Goal: Task Accomplishment & Management: Manage account settings

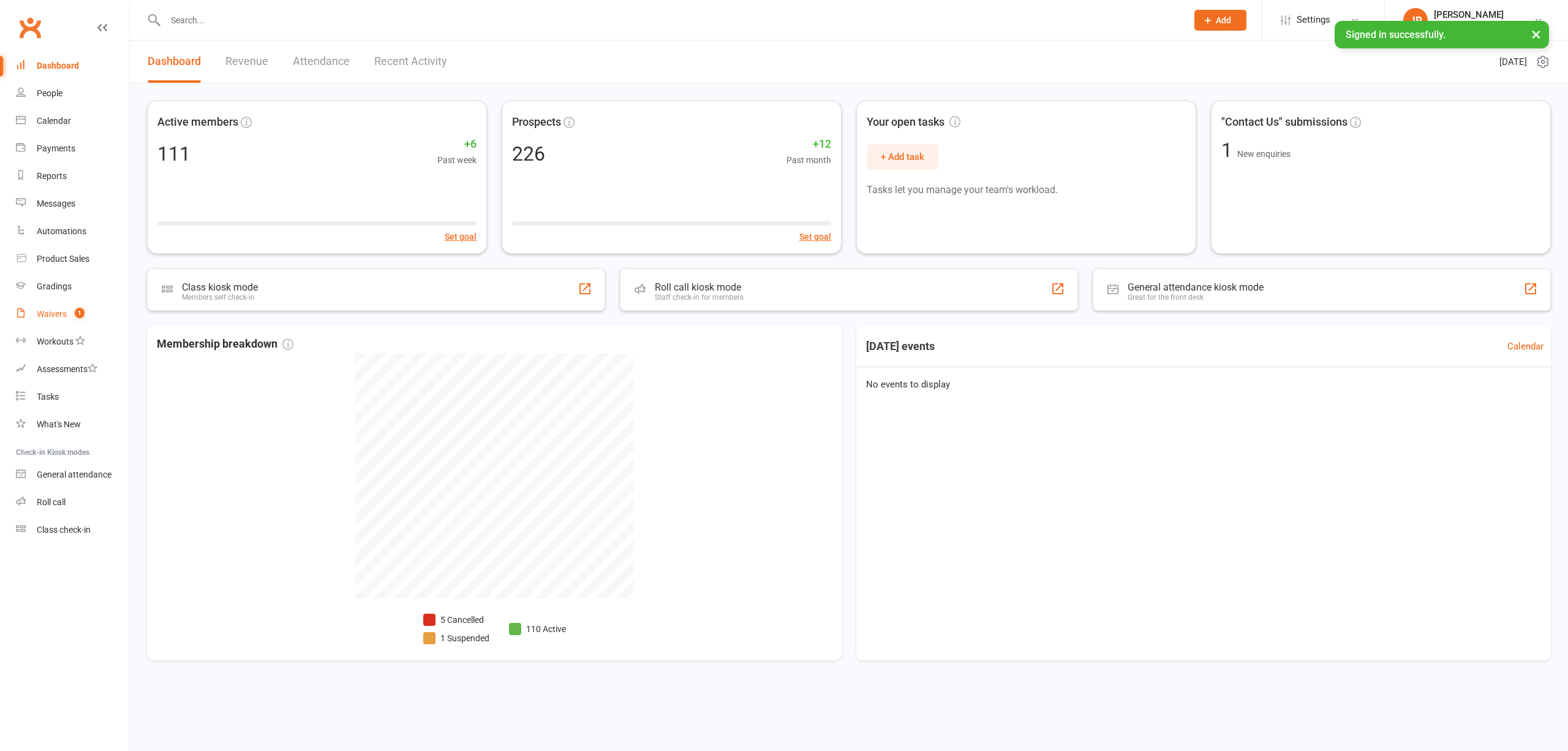
click at [55, 307] on link "Waivers 1" at bounding box center [72, 314] width 113 height 28
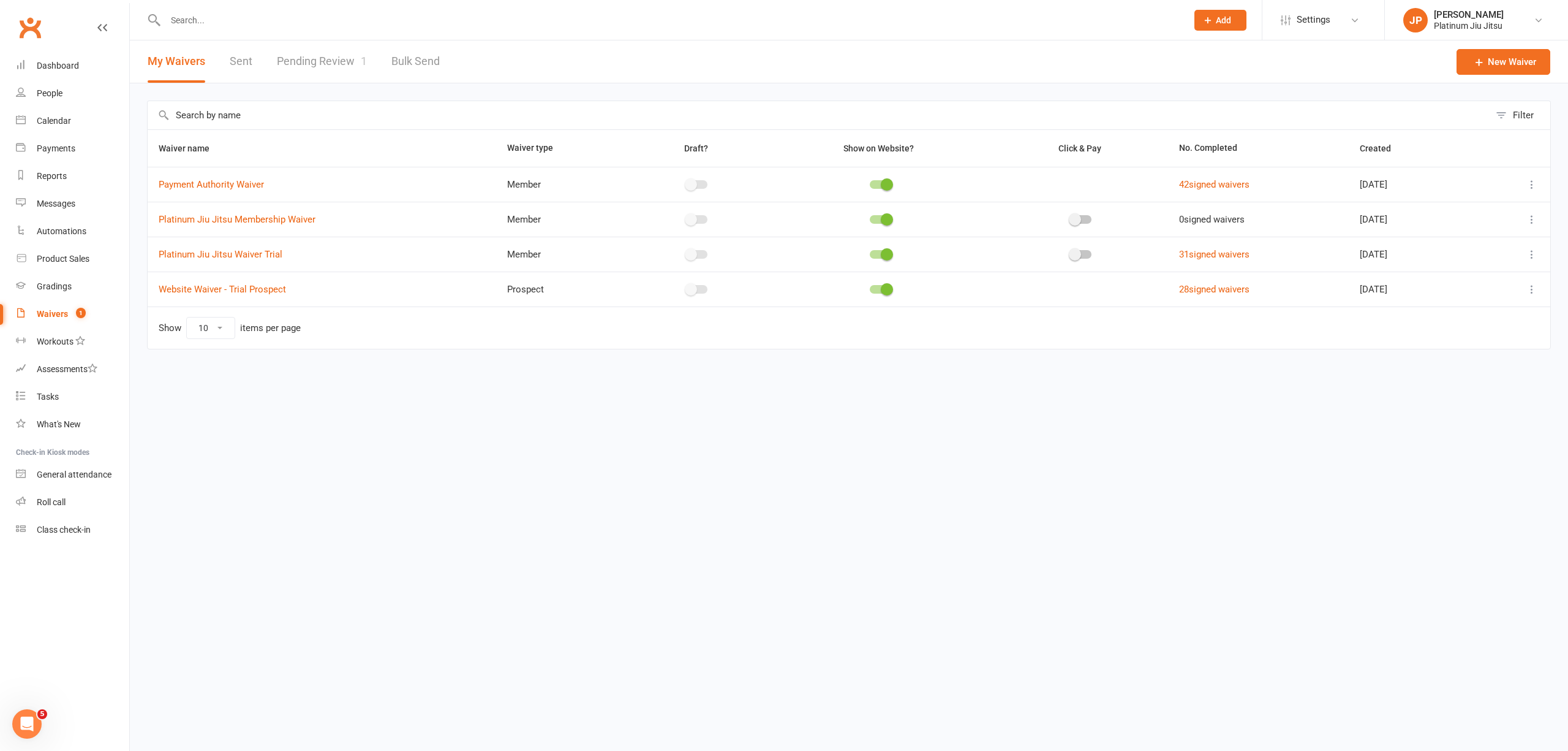
click at [469, 401] on html "Prospect Member Non-attending contact Class / event Appointment Grading event T…" at bounding box center [784, 200] width 1568 height 401
click at [324, 48] on link "Pending Review 1" at bounding box center [322, 62] width 90 height 42
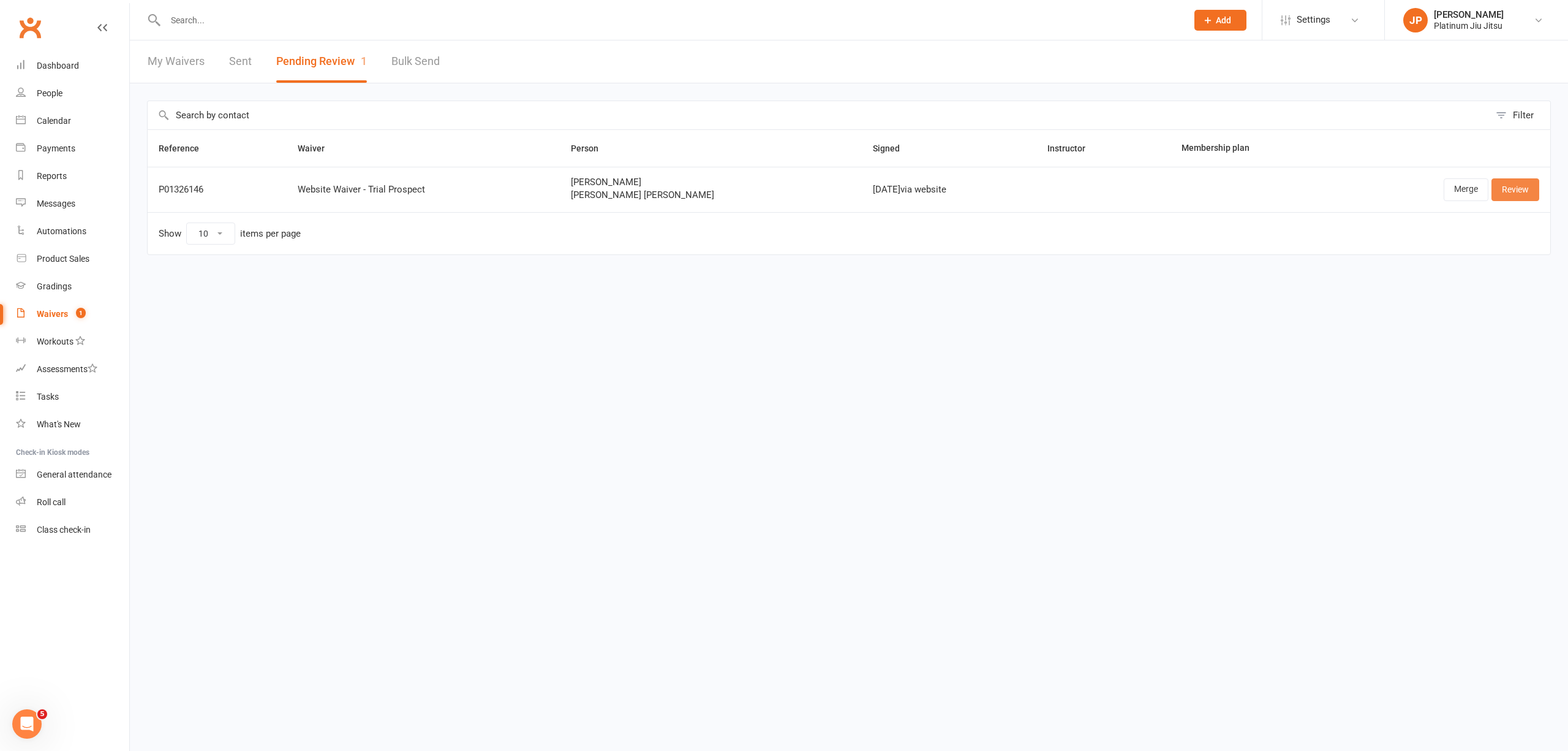
click at [1505, 194] on link "Review" at bounding box center [1515, 189] width 48 height 22
click at [1460, 186] on link "Merge" at bounding box center [1466, 189] width 45 height 22
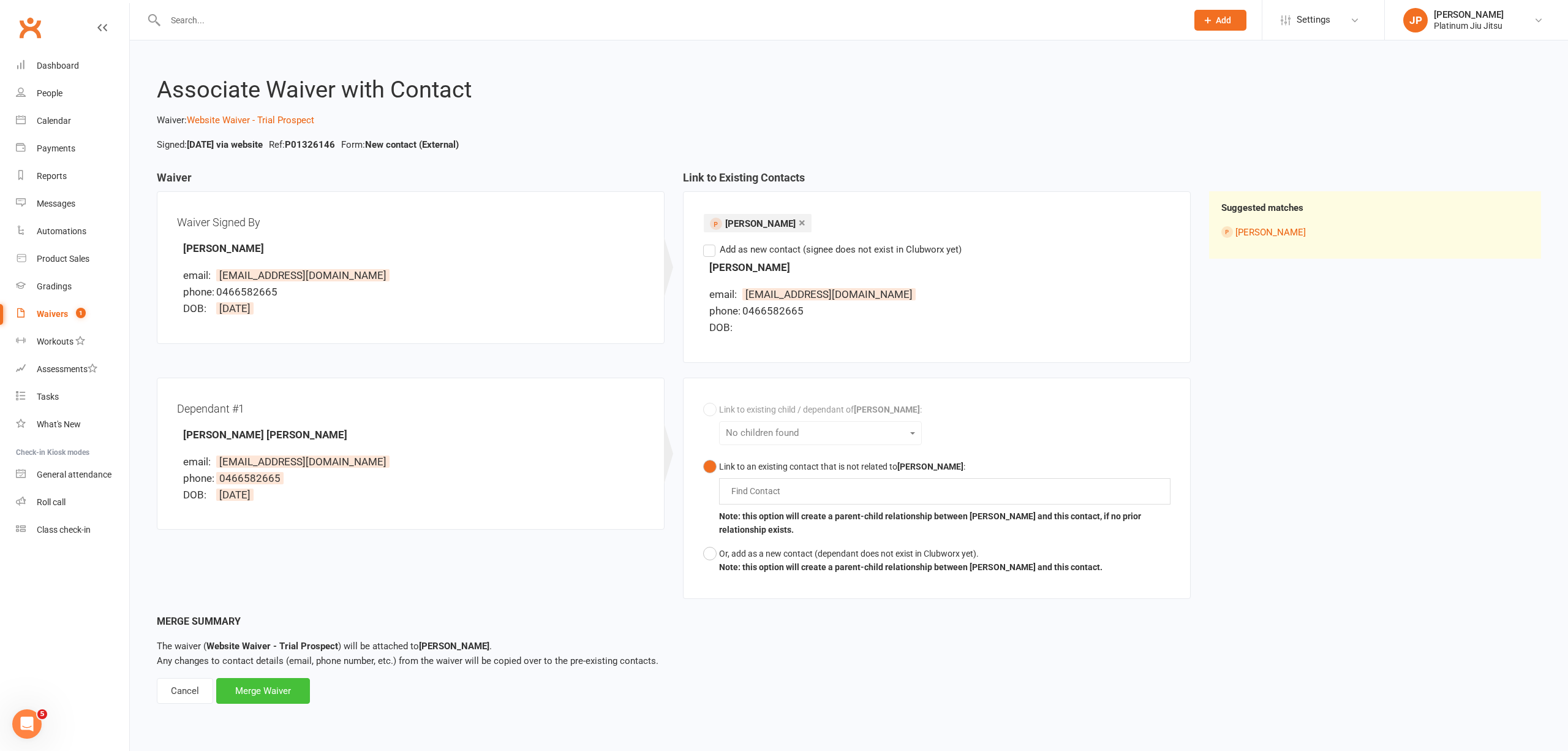
click at [258, 695] on div "Merge Waiver" at bounding box center [263, 690] width 94 height 26
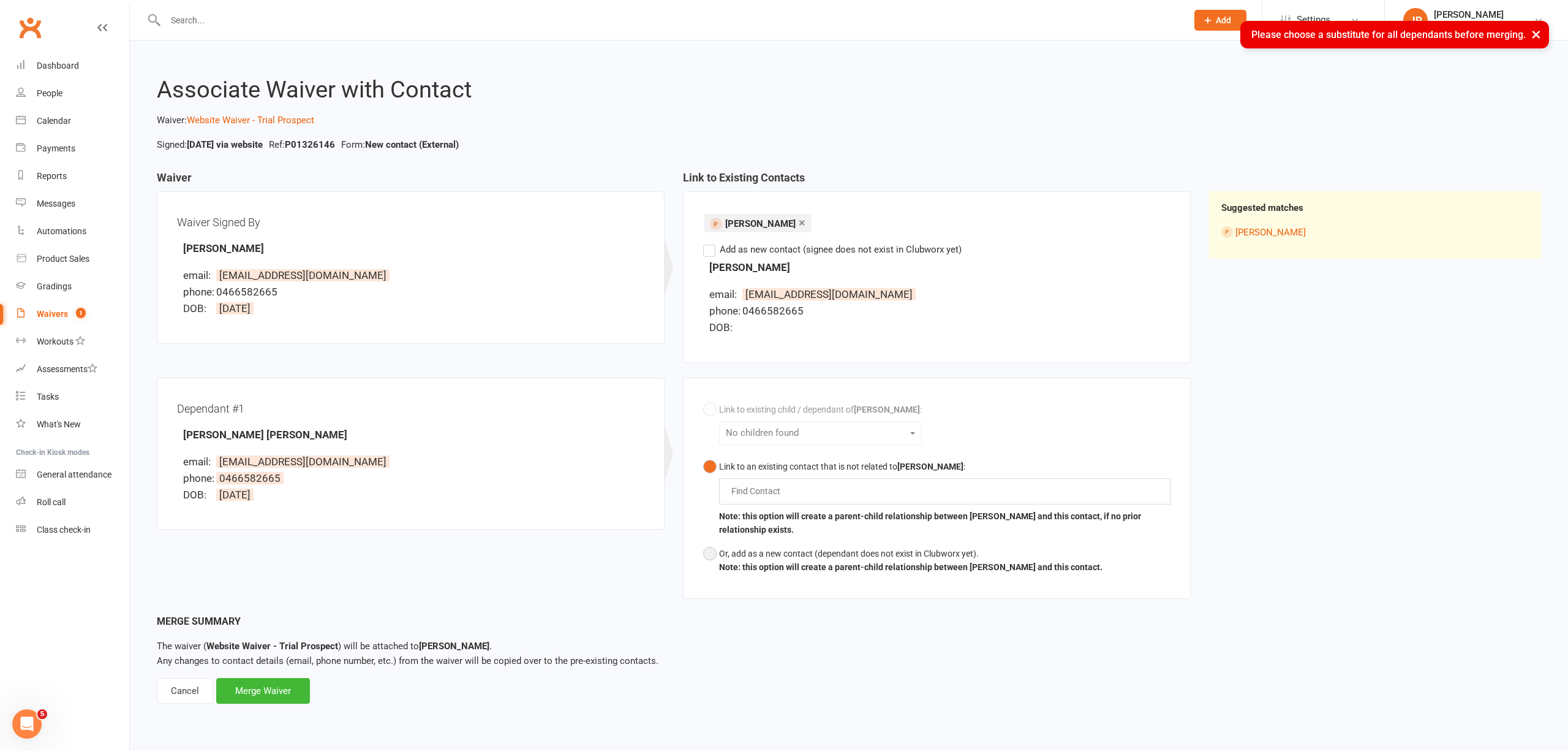
click at [713, 553] on button "Or, add as a new contact (dependant does not exist in Clubworx yet). Note: this…" at bounding box center [903, 560] width 400 height 38
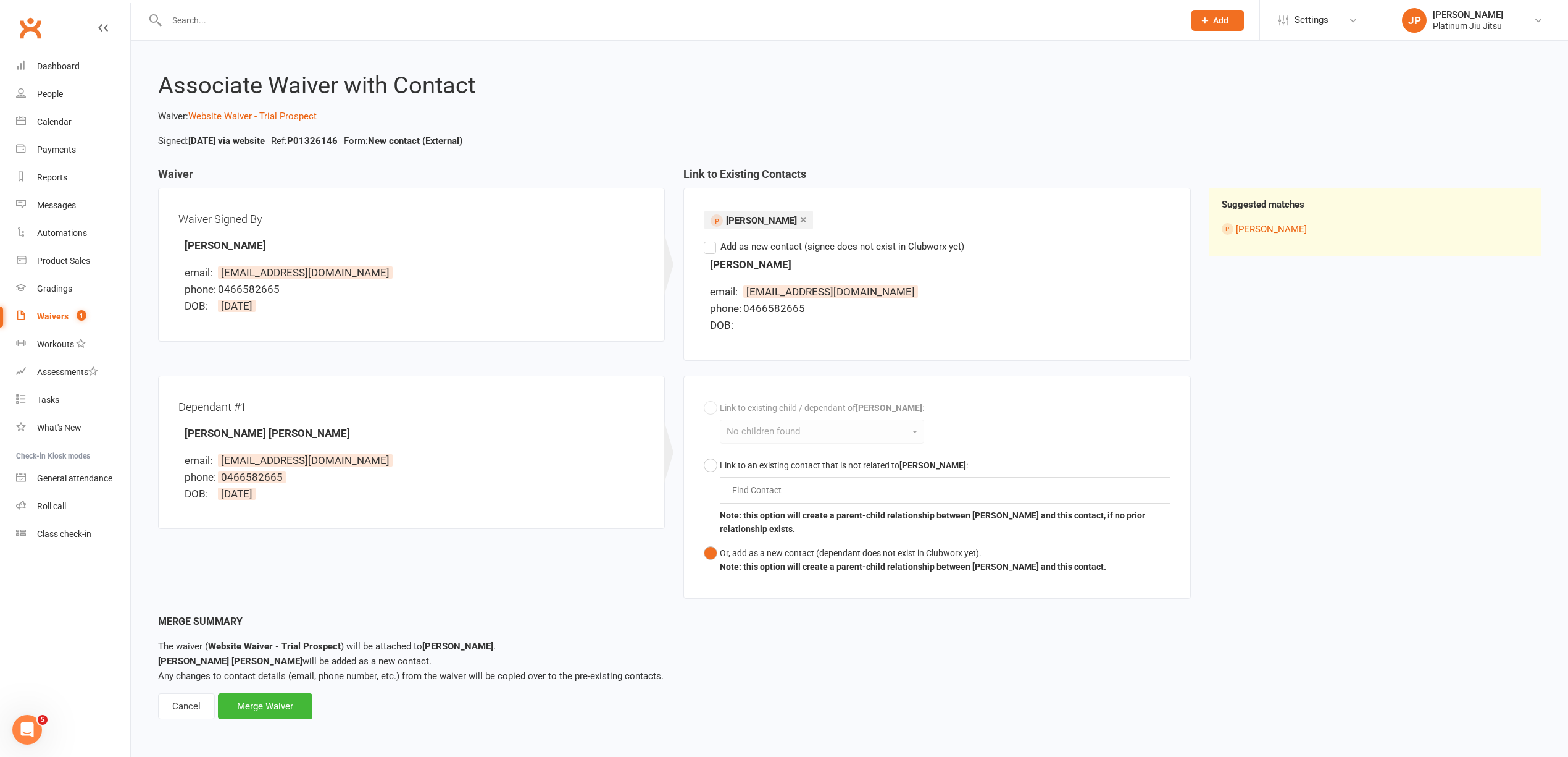
scroll to position [7, 0]
click at [258, 701] on div "Merge Waiver" at bounding box center [266, 706] width 95 height 26
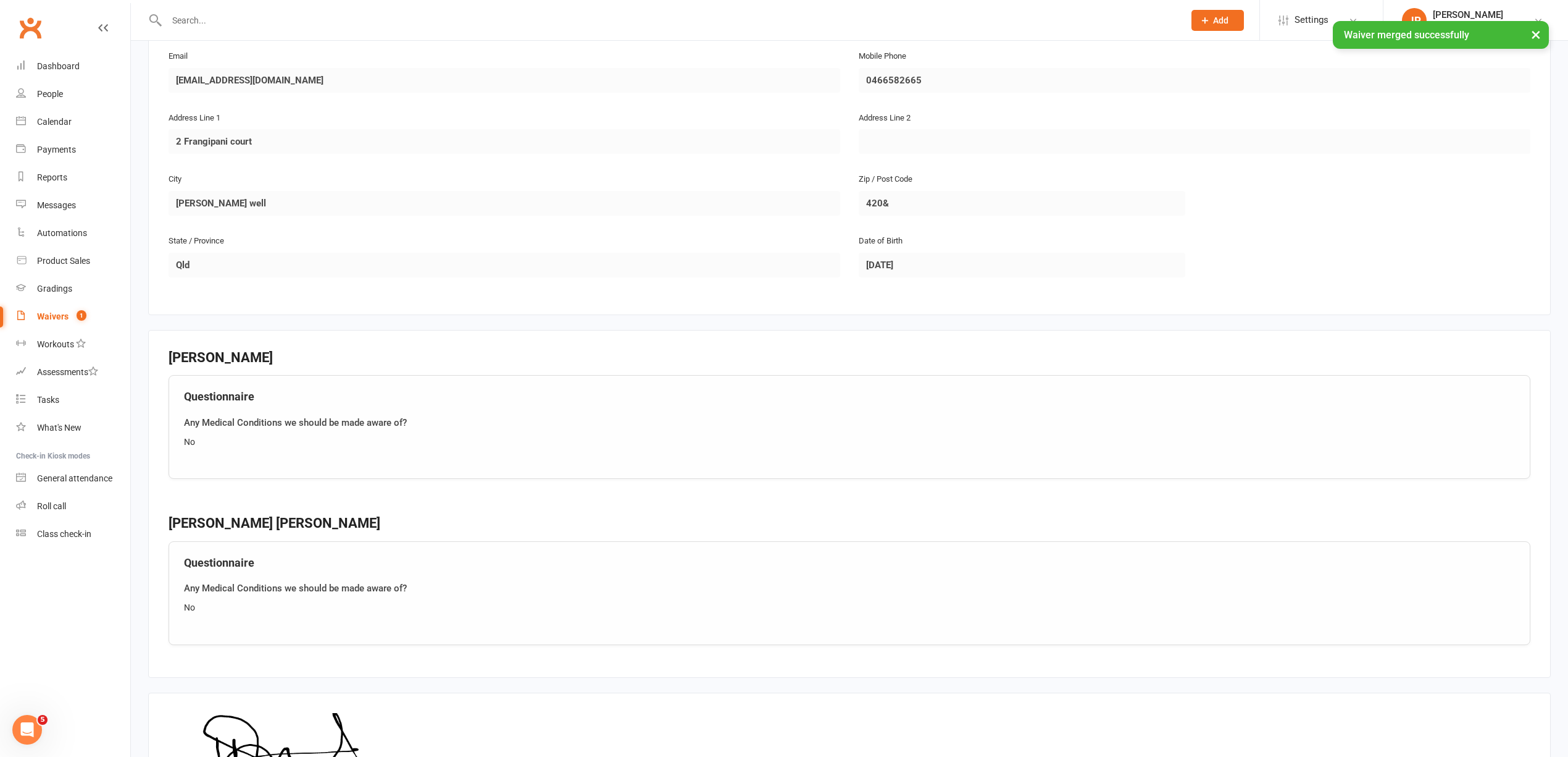
scroll to position [917, 0]
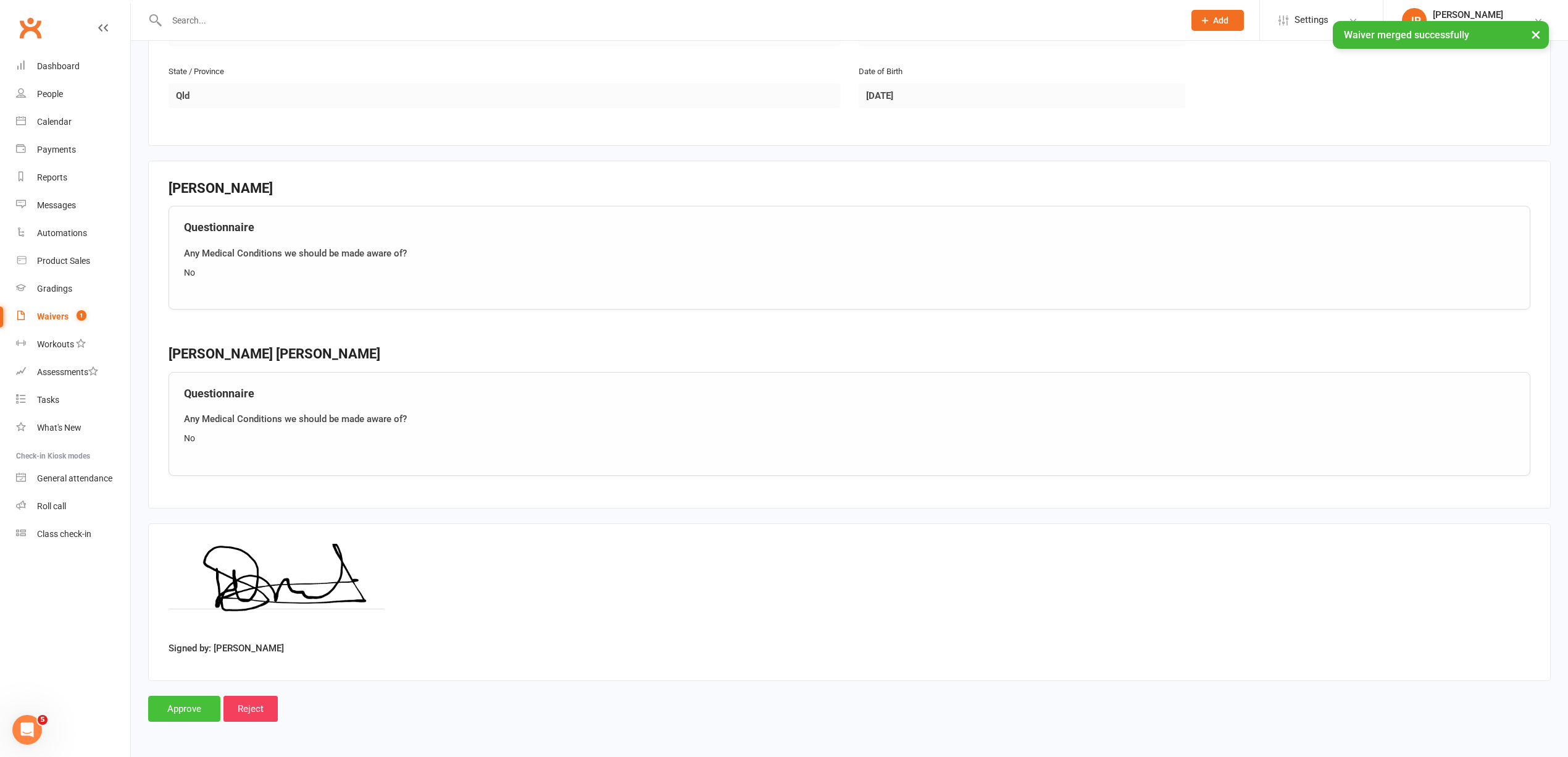
click at [188, 710] on input "Approve" at bounding box center [185, 709] width 72 height 26
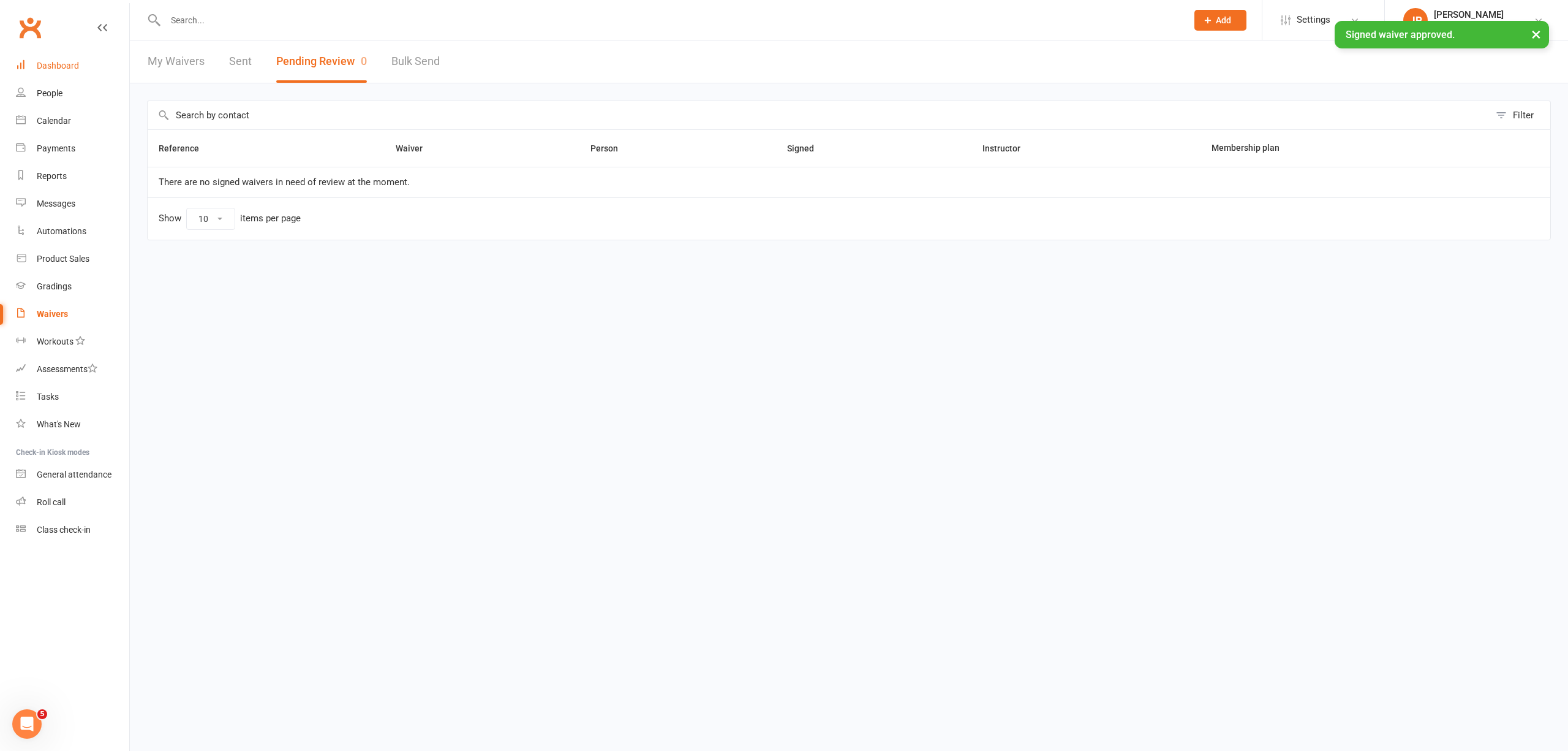
click at [68, 64] on div "Dashboard" at bounding box center [58, 65] width 42 height 10
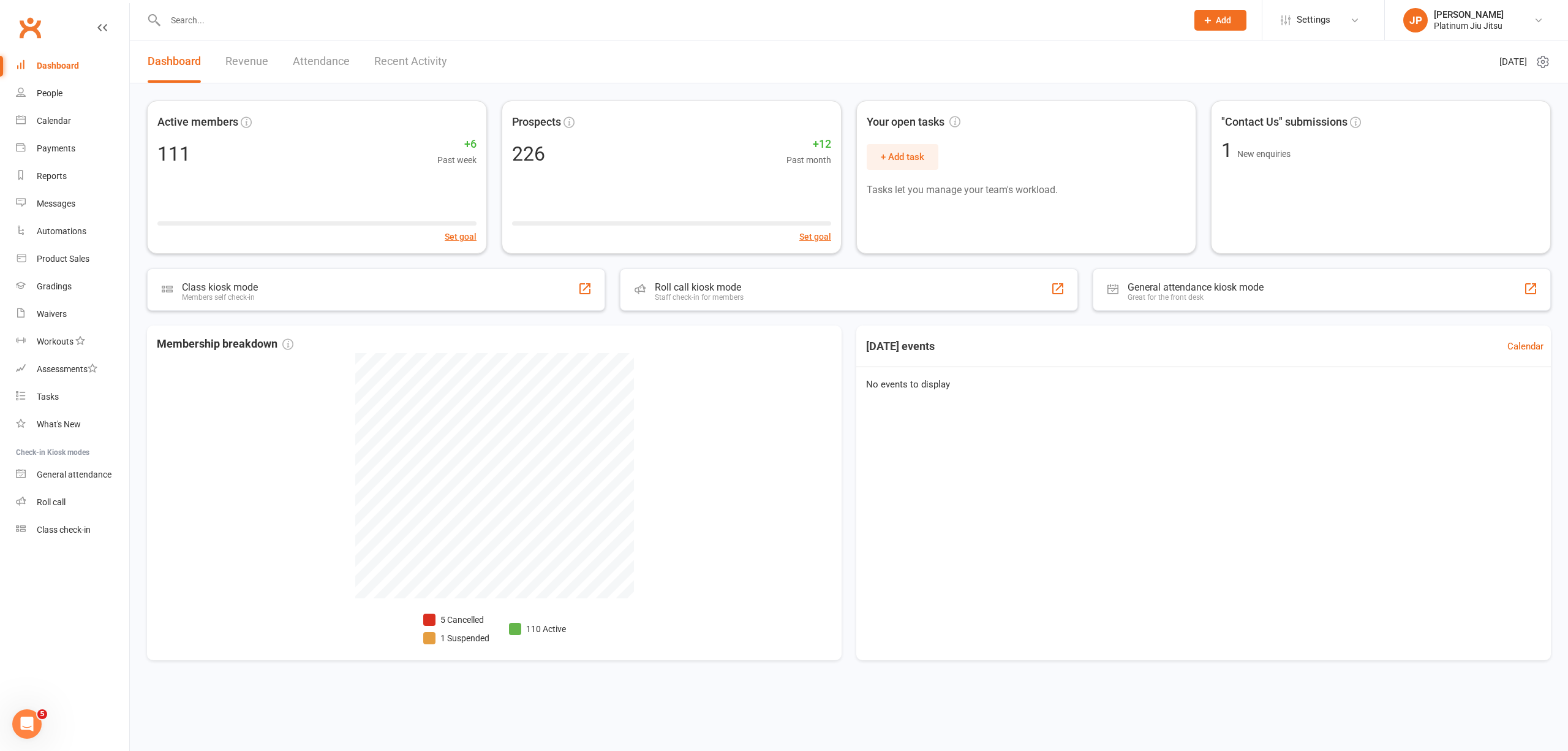
click at [234, 58] on link "Revenue" at bounding box center [247, 62] width 43 height 42
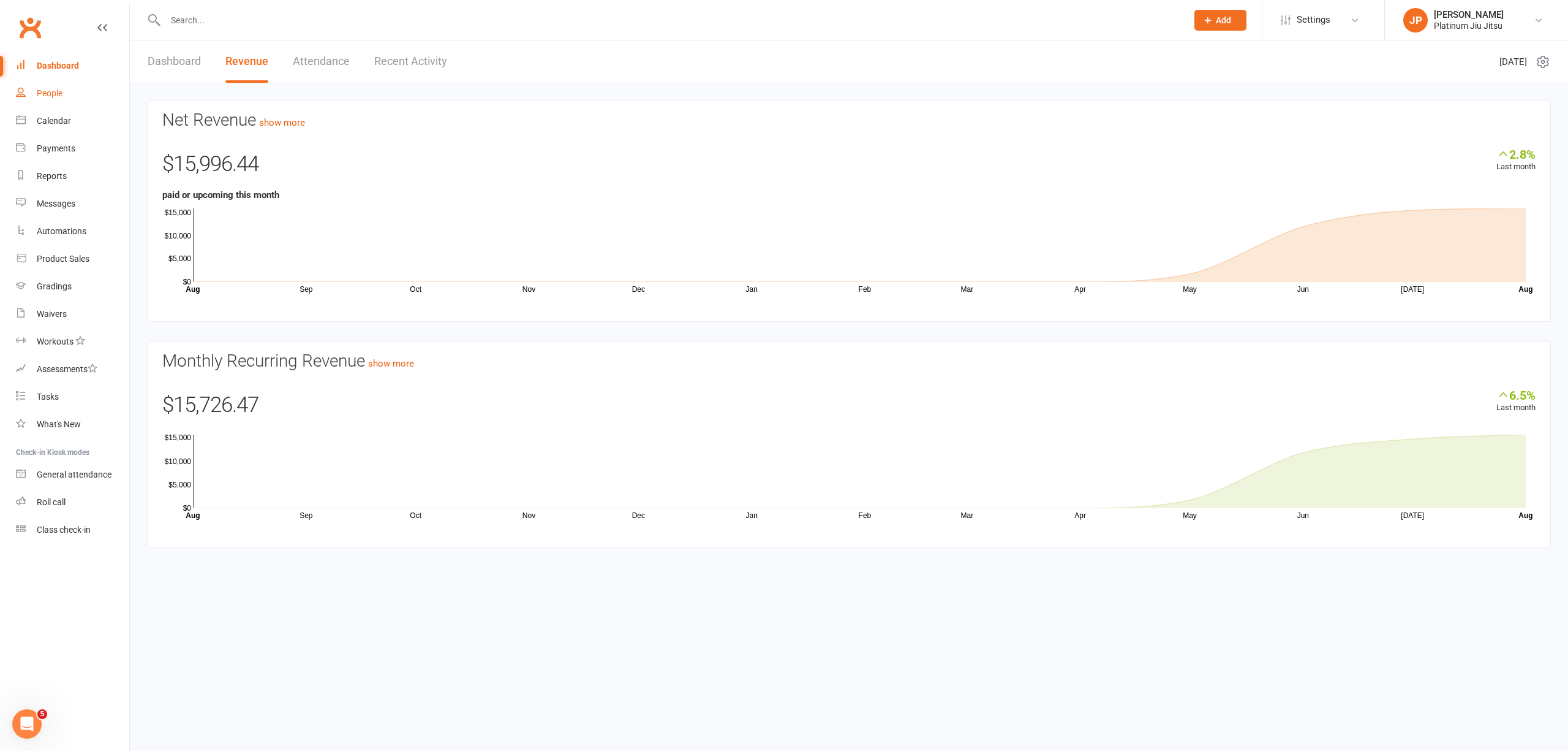
click at [56, 100] on link "People" at bounding box center [72, 93] width 113 height 28
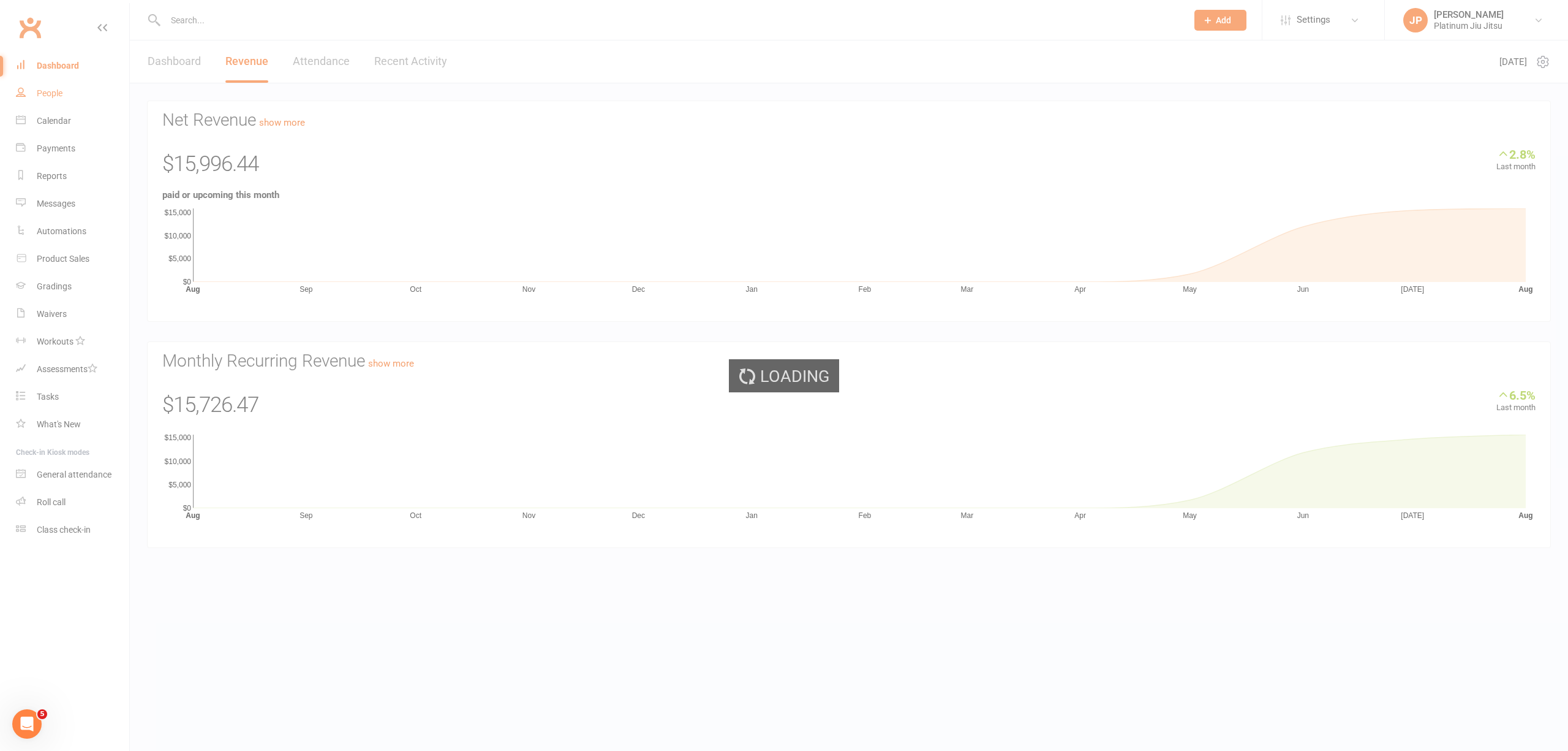
select select "100"
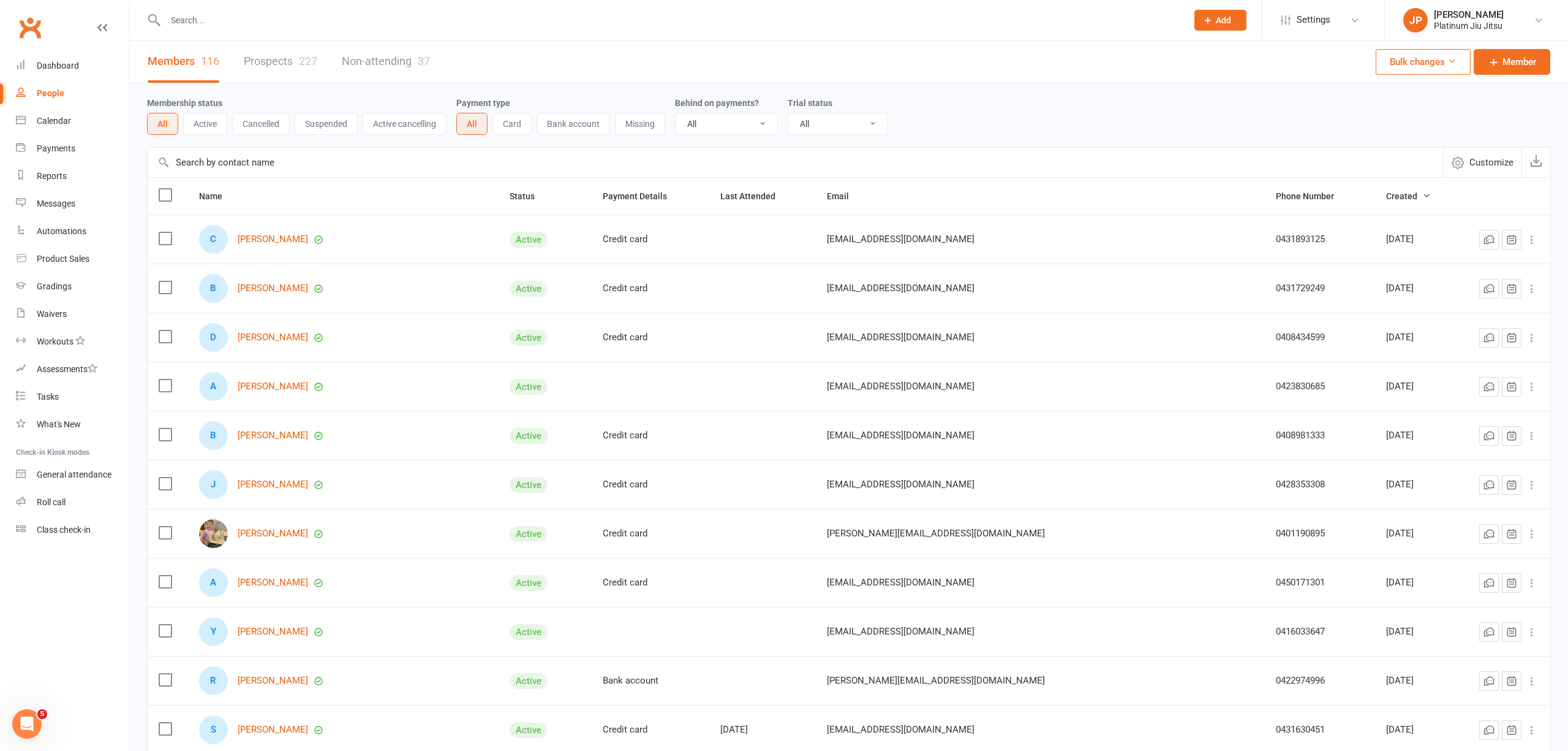
click at [231, 26] on input "text" at bounding box center [671, 20] width 1017 height 18
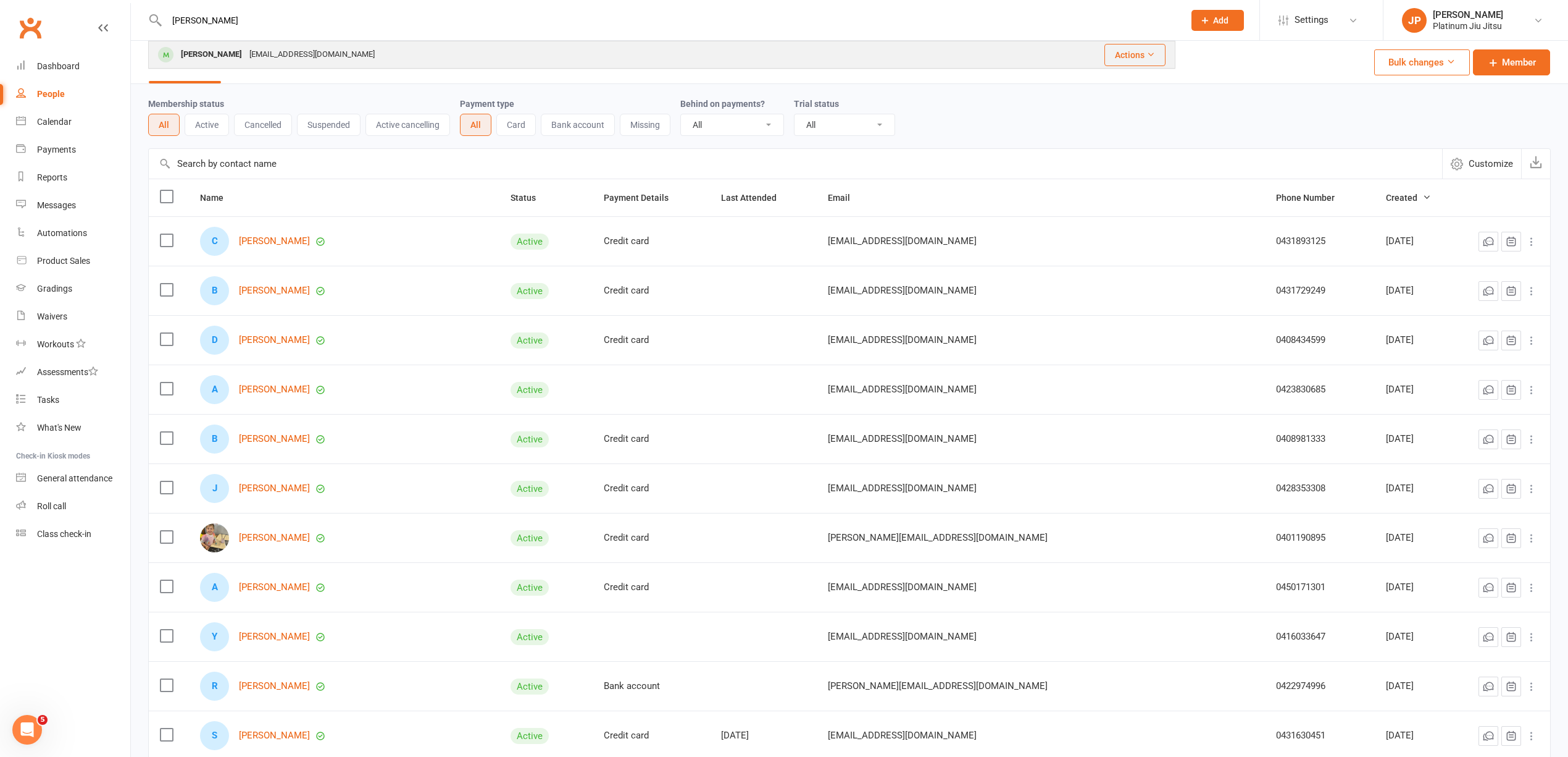
type input "[PERSON_NAME]"
click at [246, 58] on div "[EMAIL_ADDRESS][DOMAIN_NAME]" at bounding box center [312, 54] width 133 height 18
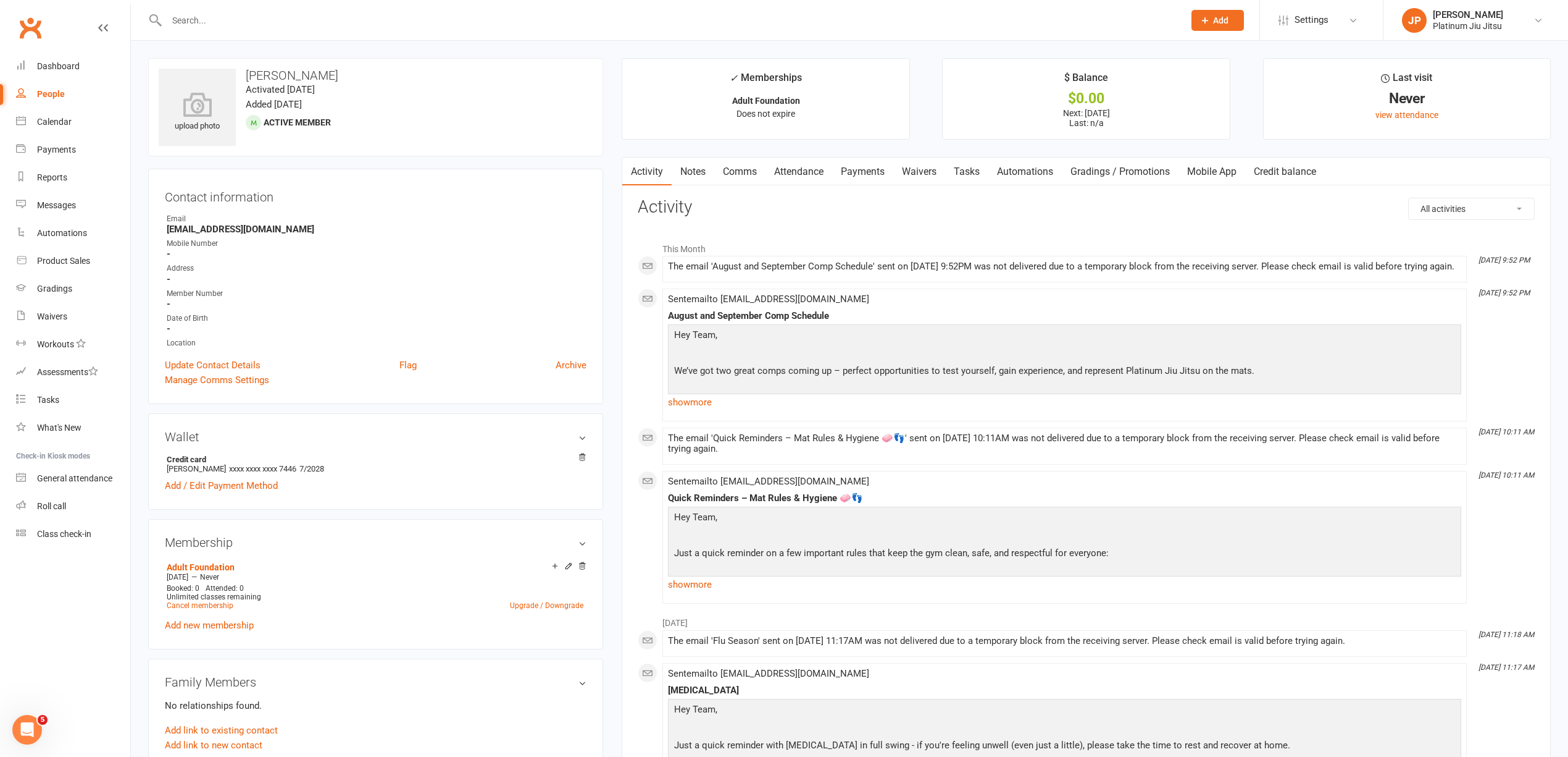
click at [872, 175] on link "Payments" at bounding box center [862, 172] width 61 height 29
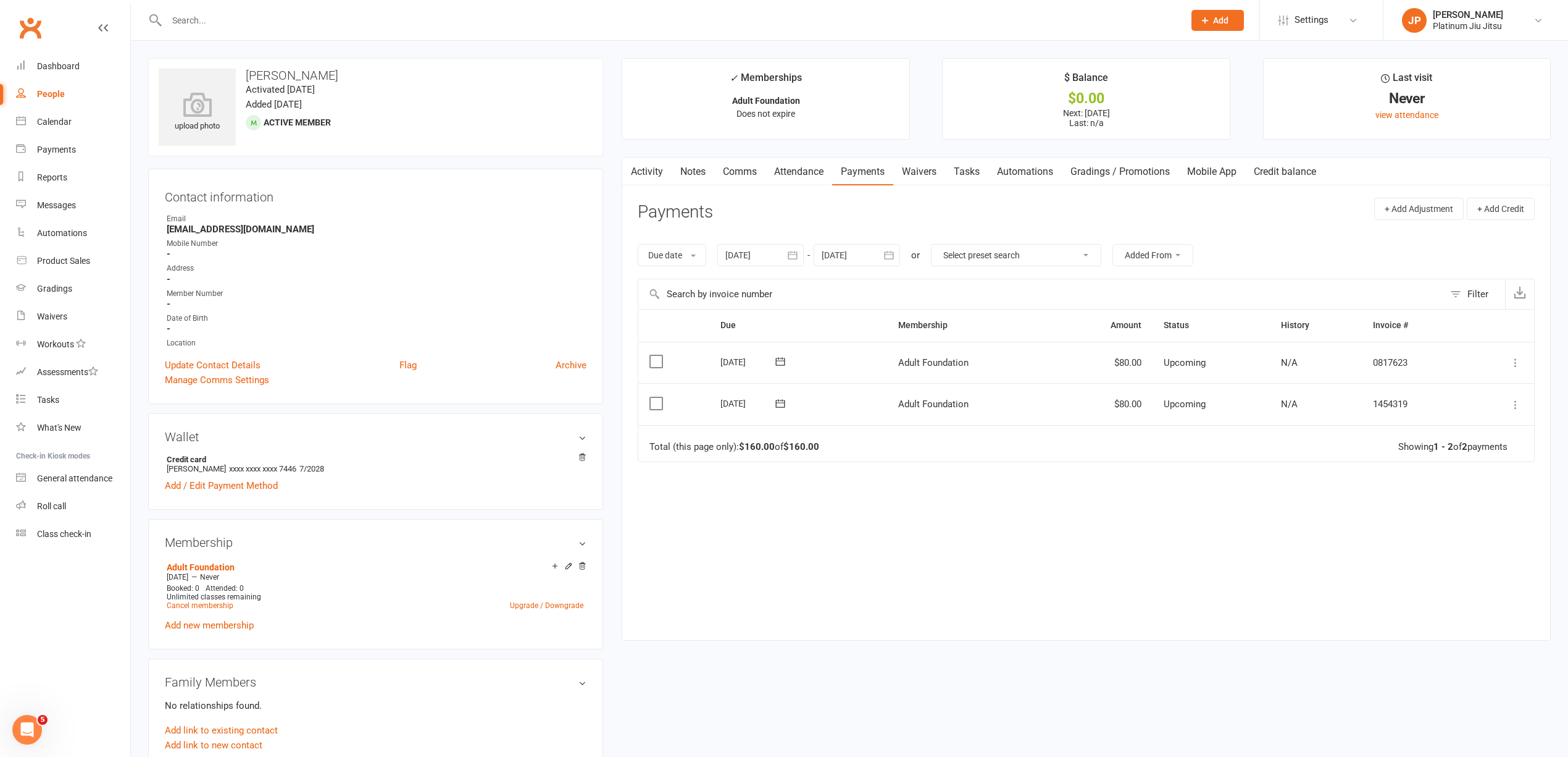
click at [1517, 406] on icon at bounding box center [1515, 404] width 12 height 12
click at [1425, 502] on link "Skip" at bounding box center [1449, 502] width 146 height 25
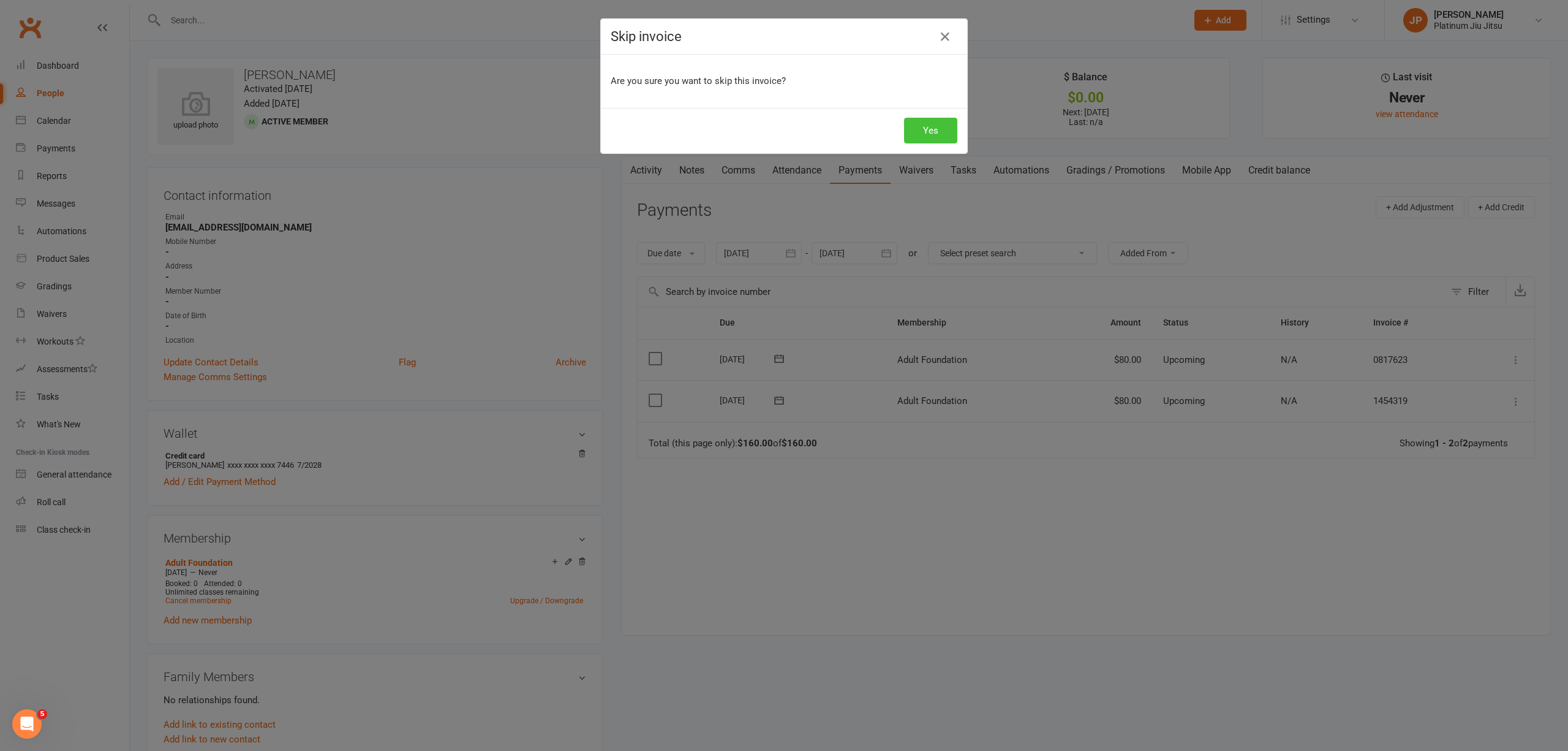
click at [924, 131] on button "Yes" at bounding box center [930, 131] width 53 height 26
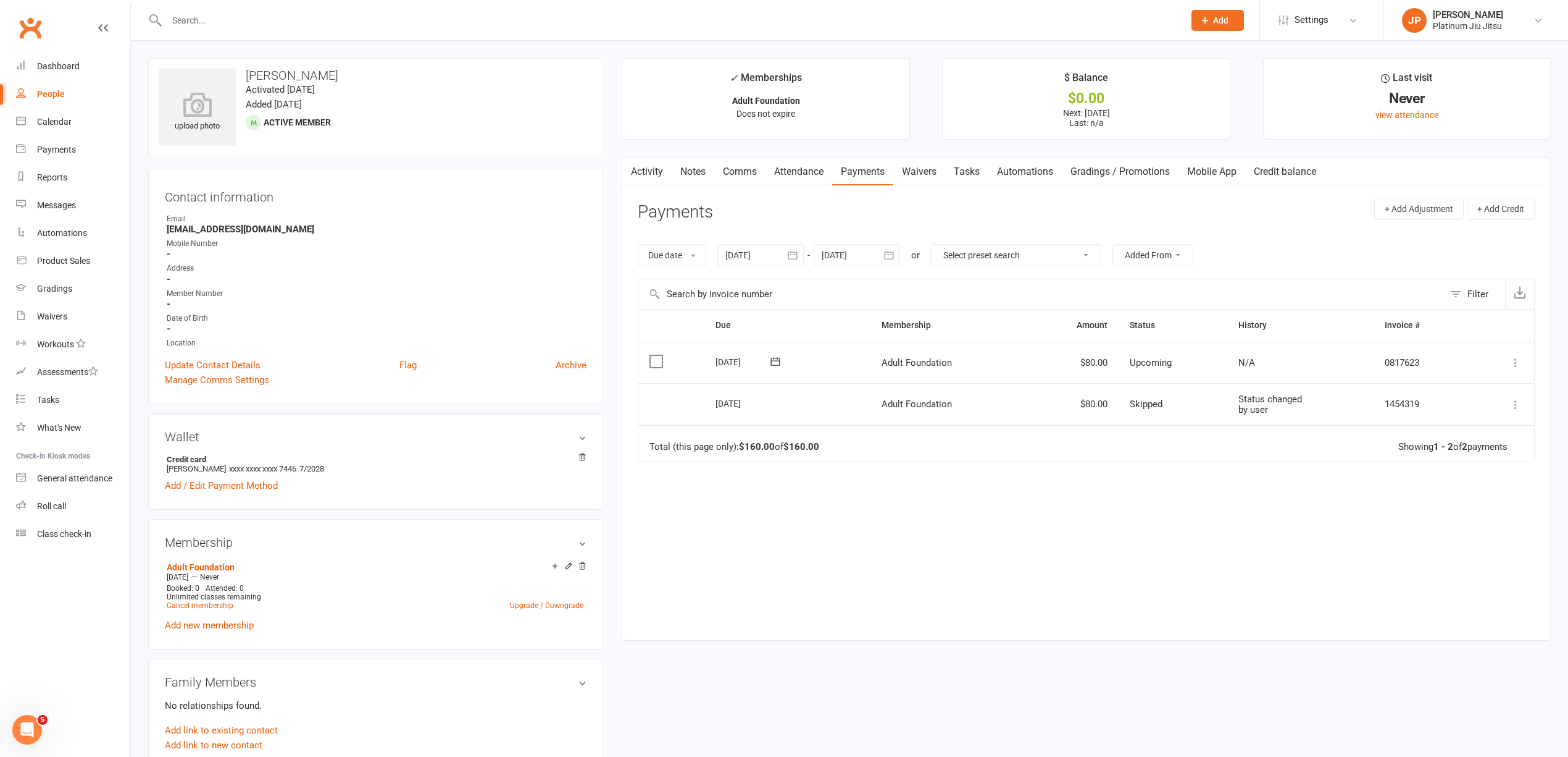
click at [478, 187] on h3 "Contact information" at bounding box center [376, 194] width 421 height 19
click at [482, 176] on div "Contact information Owner Email [EMAIL_ADDRESS][DOMAIN_NAME] Mobile Number - Ad…" at bounding box center [376, 286] width 455 height 235
click at [1051, 592] on div "Due Contact Membership Amount Status History Invoice # Select this [DATE] [PERS…" at bounding box center [1086, 464] width 897 height 312
click at [45, 58] on link "Dashboard" at bounding box center [72, 67] width 114 height 28
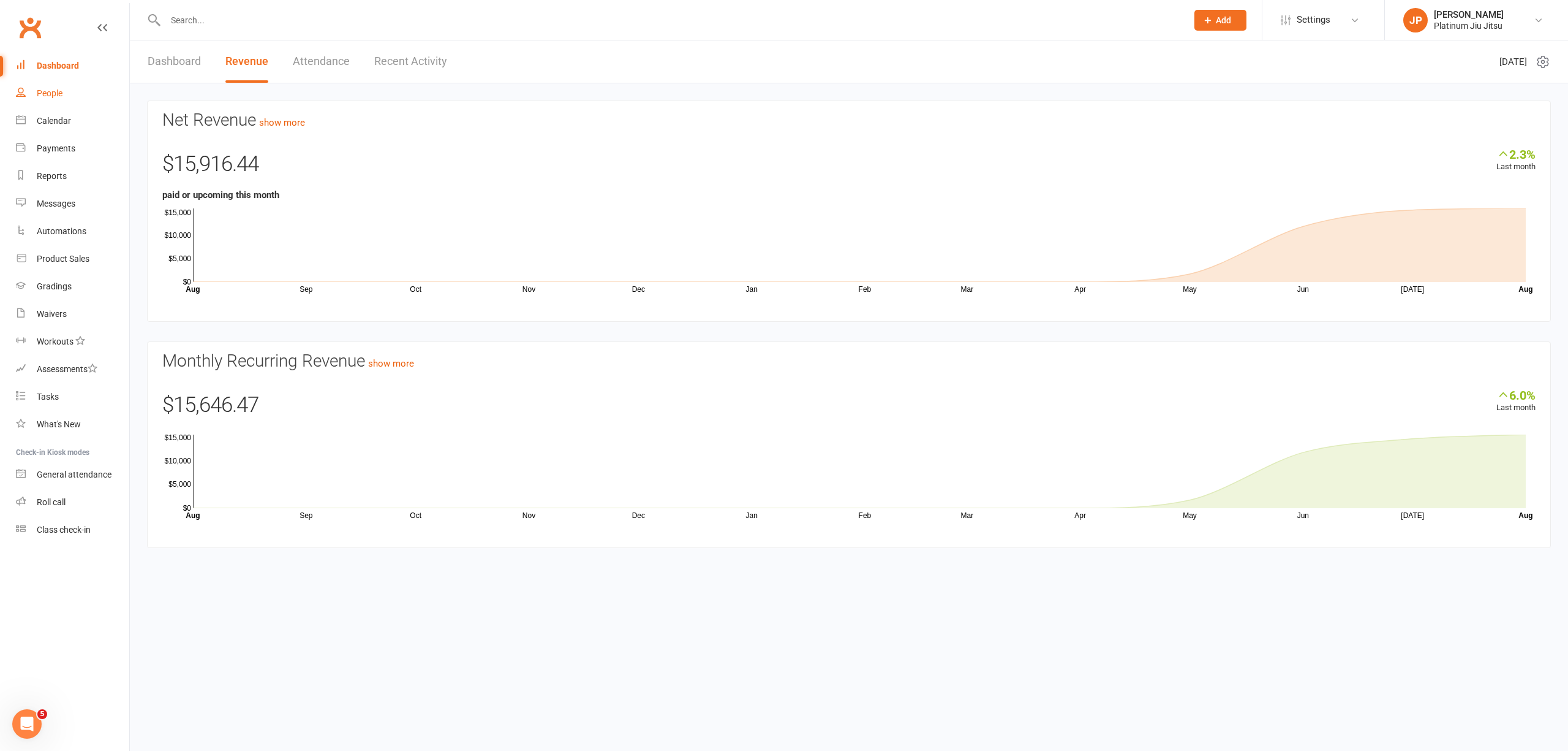
click at [70, 94] on link "People" at bounding box center [72, 93] width 113 height 28
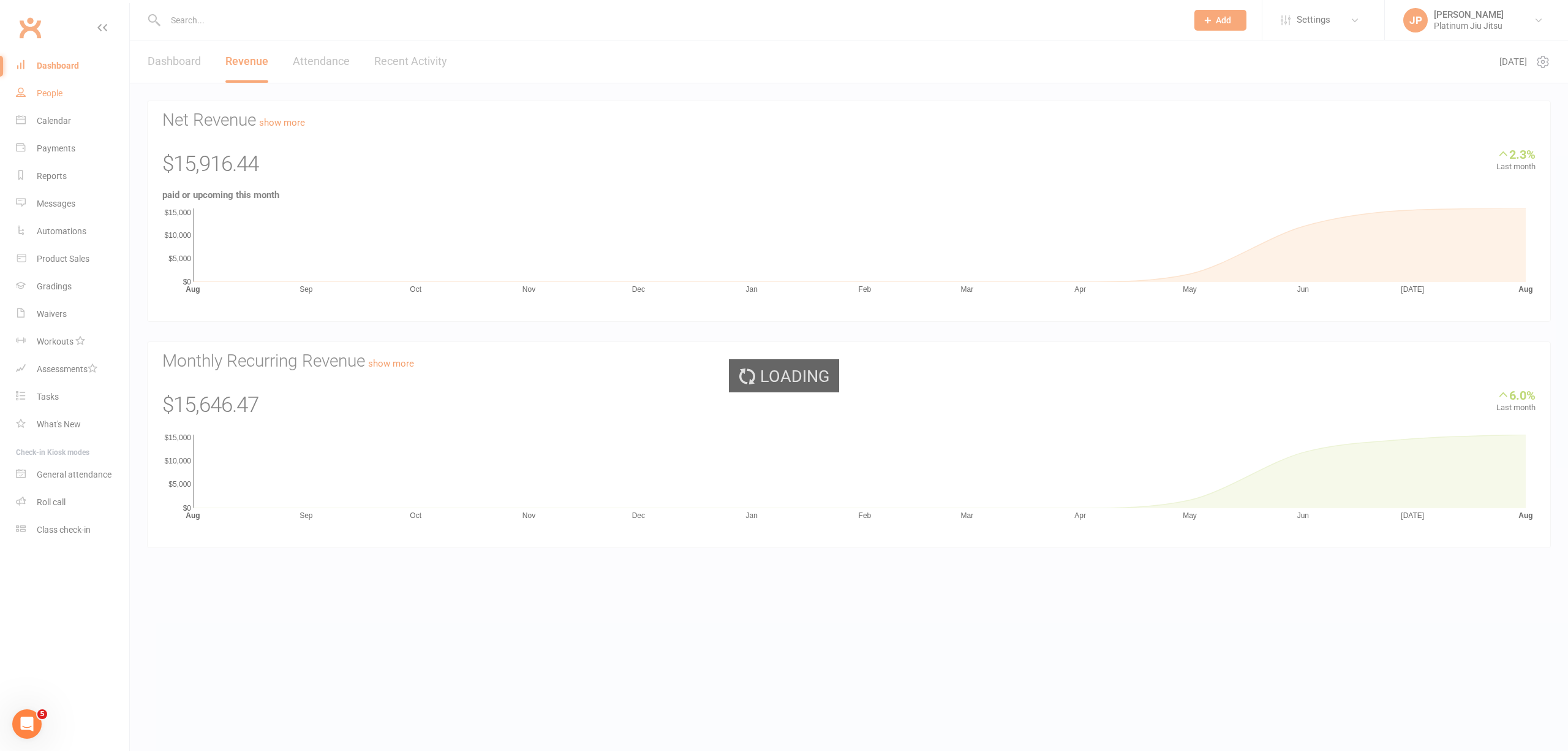
select select "100"
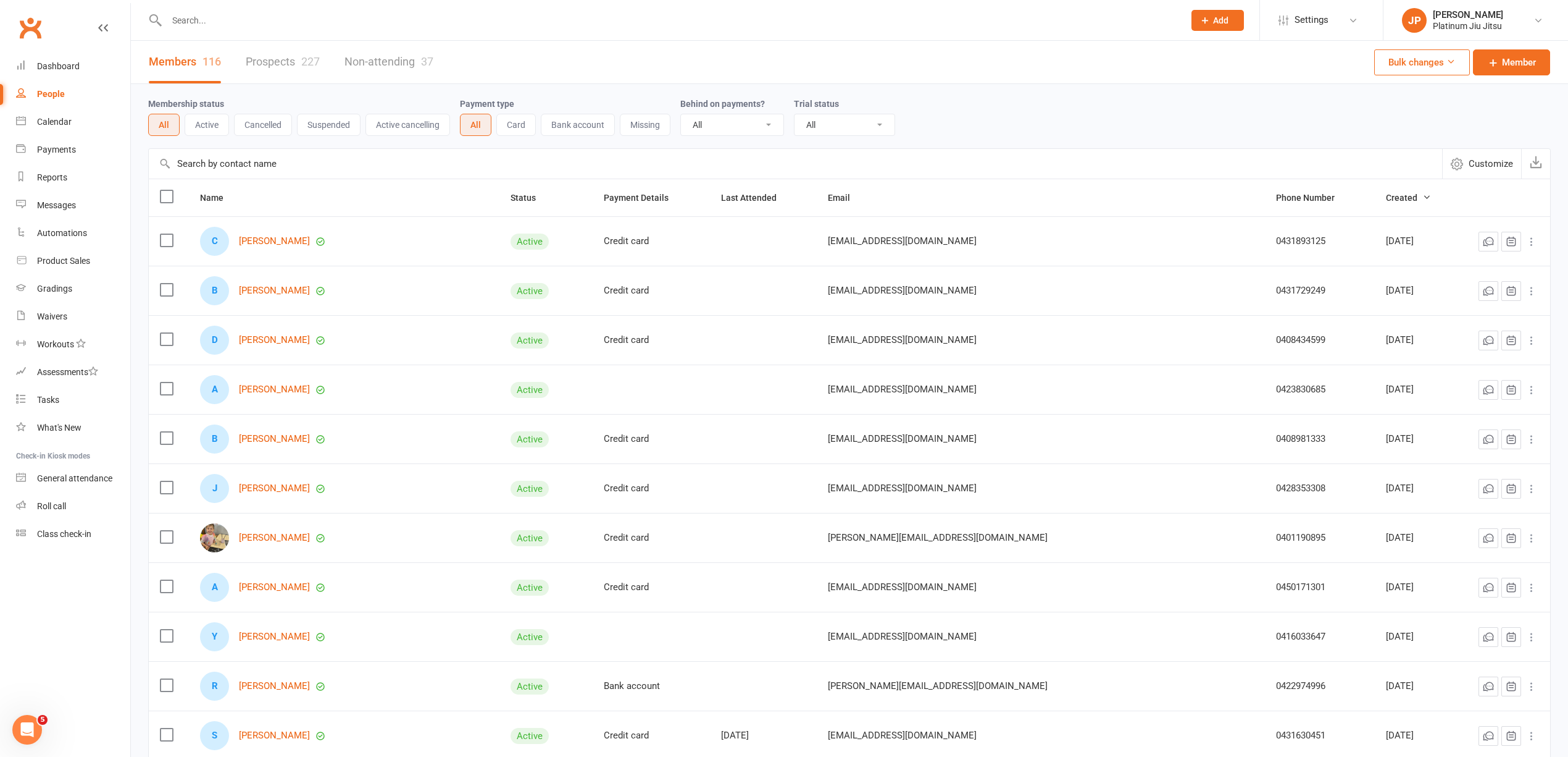
click at [195, 14] on input "text" at bounding box center [669, 20] width 1013 height 18
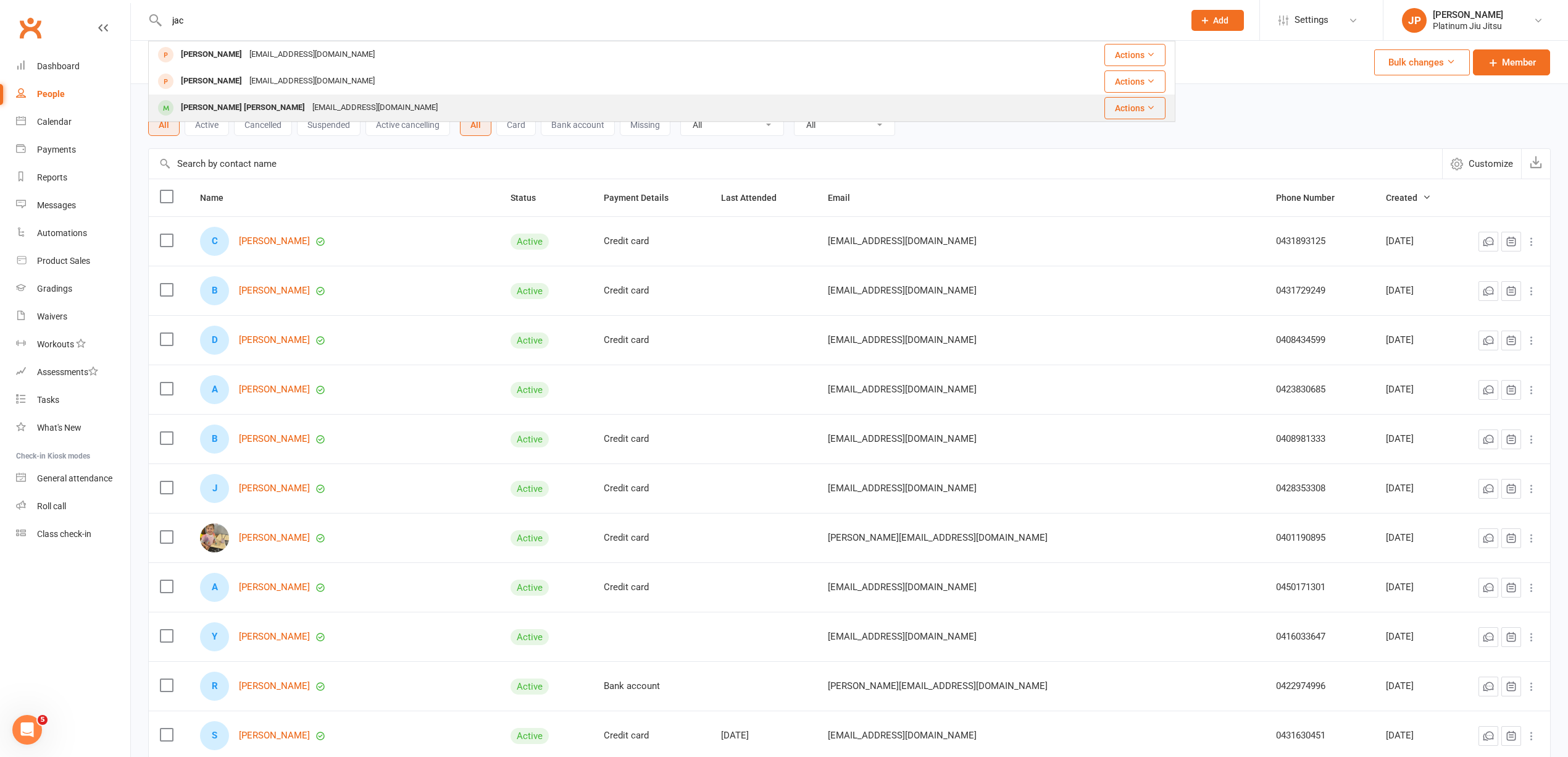
type input "jac"
click at [308, 104] on div "[EMAIL_ADDRESS][DOMAIN_NAME]" at bounding box center [374, 107] width 133 height 18
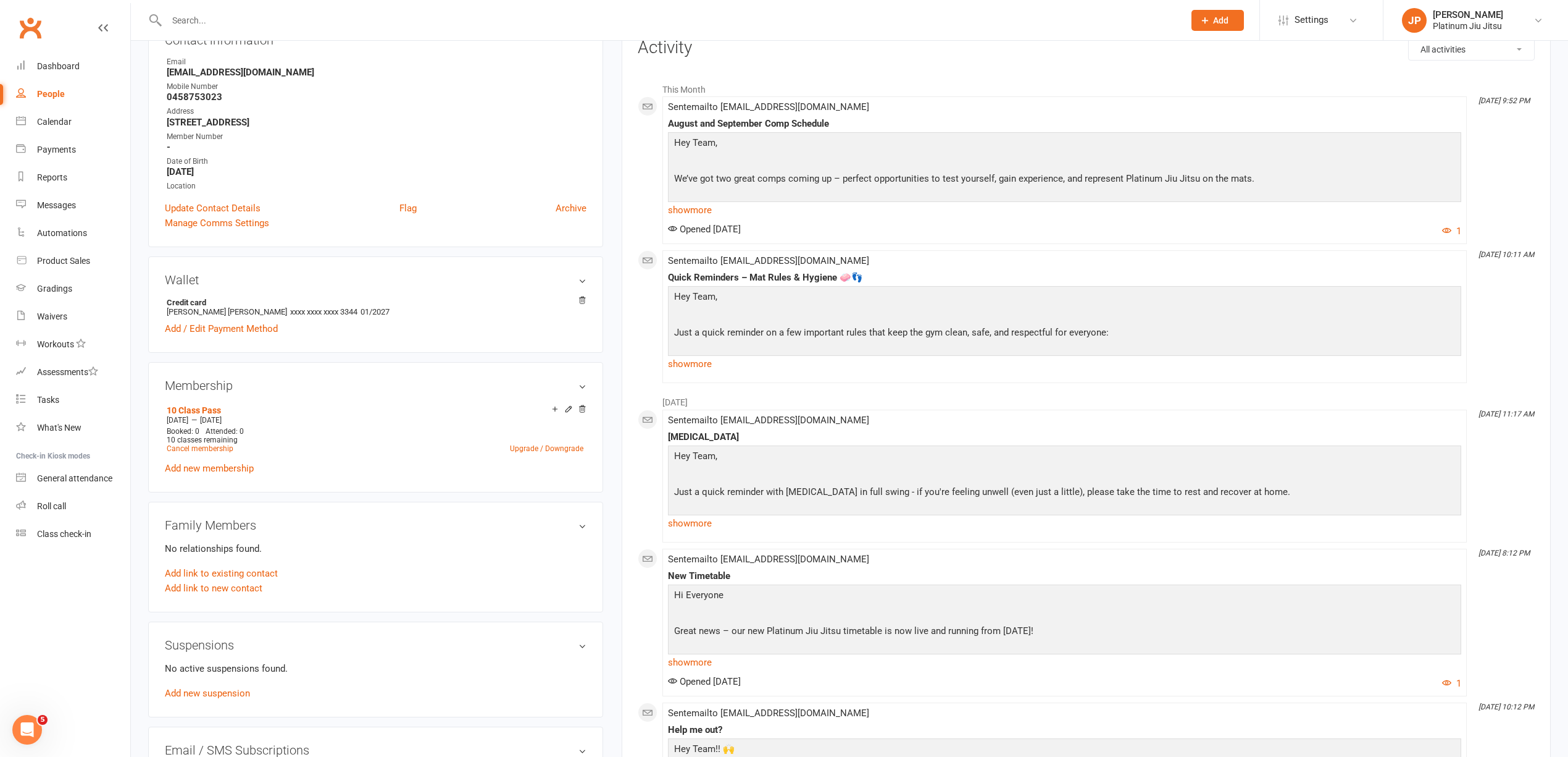
scroll to position [164, 0]
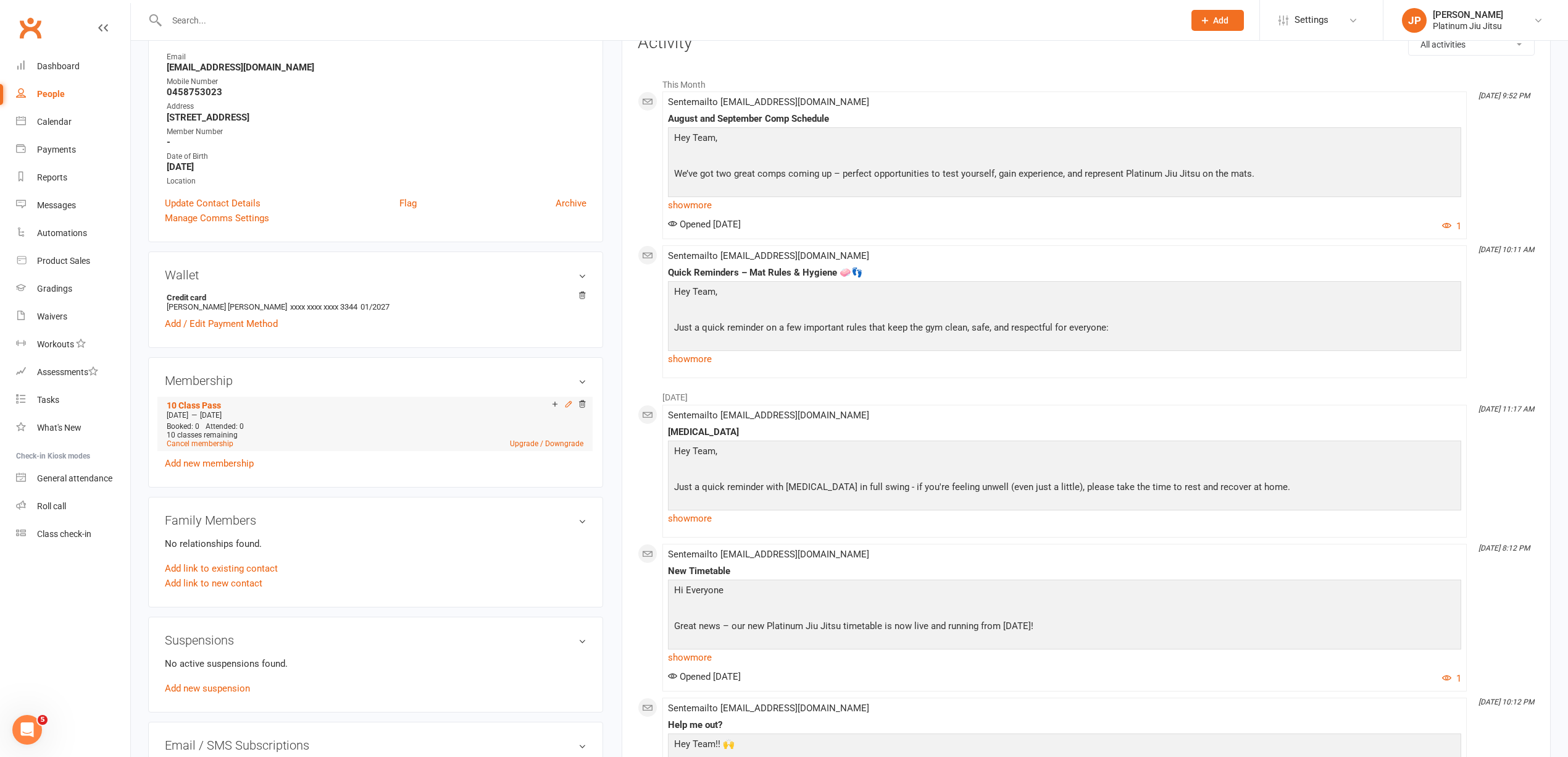
click at [566, 407] on icon at bounding box center [569, 404] width 6 height 6
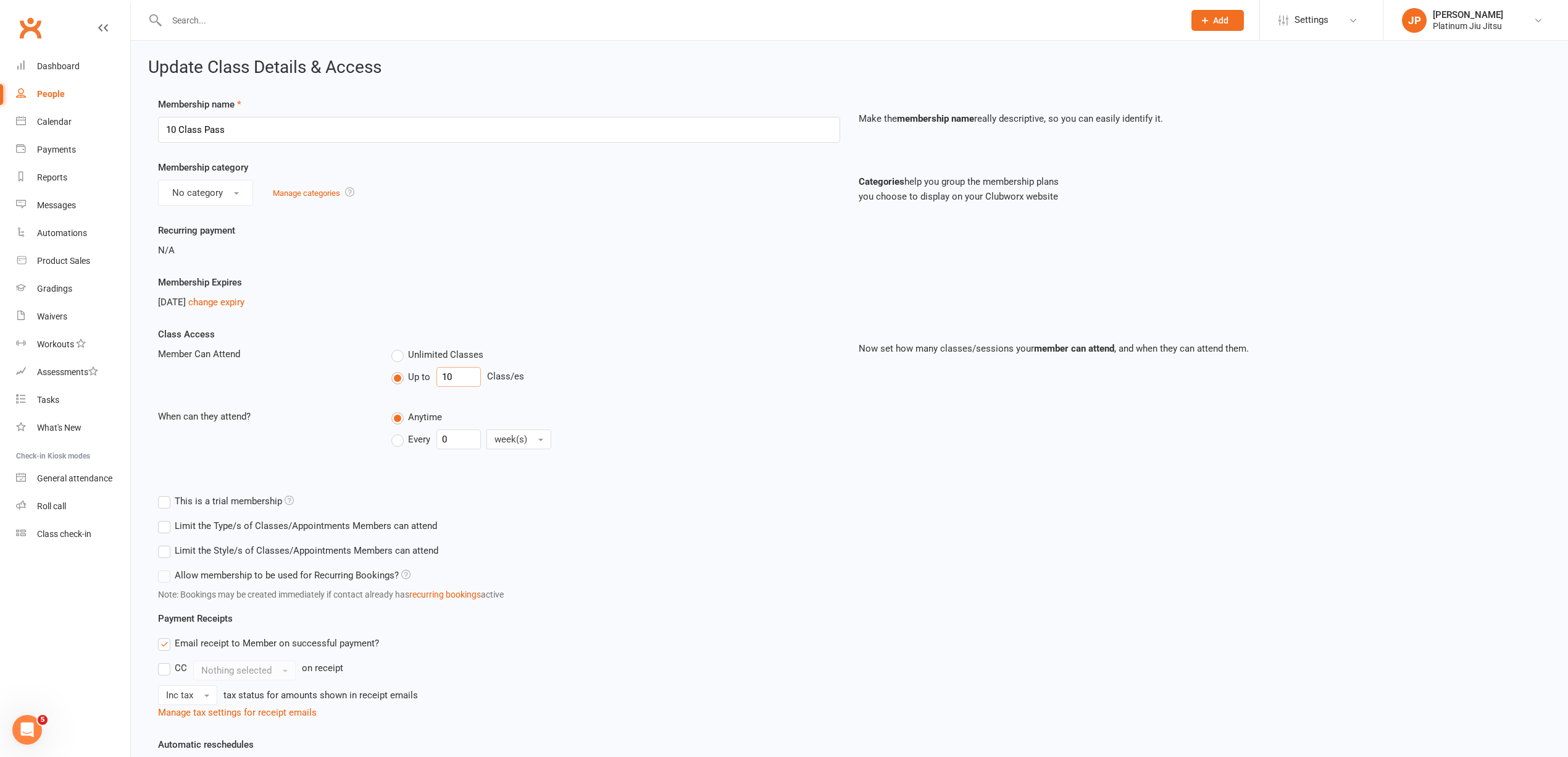
drag, startPoint x: 465, startPoint y: 375, endPoint x: 337, endPoint y: 373, distance: 128.0
click at [366, 376] on div "Member Can Attend Unlimited Classes Up to 10 Class/es" at bounding box center [499, 369] width 701 height 46
type input "8"
click at [408, 257] on div "N/A" at bounding box center [499, 250] width 682 height 15
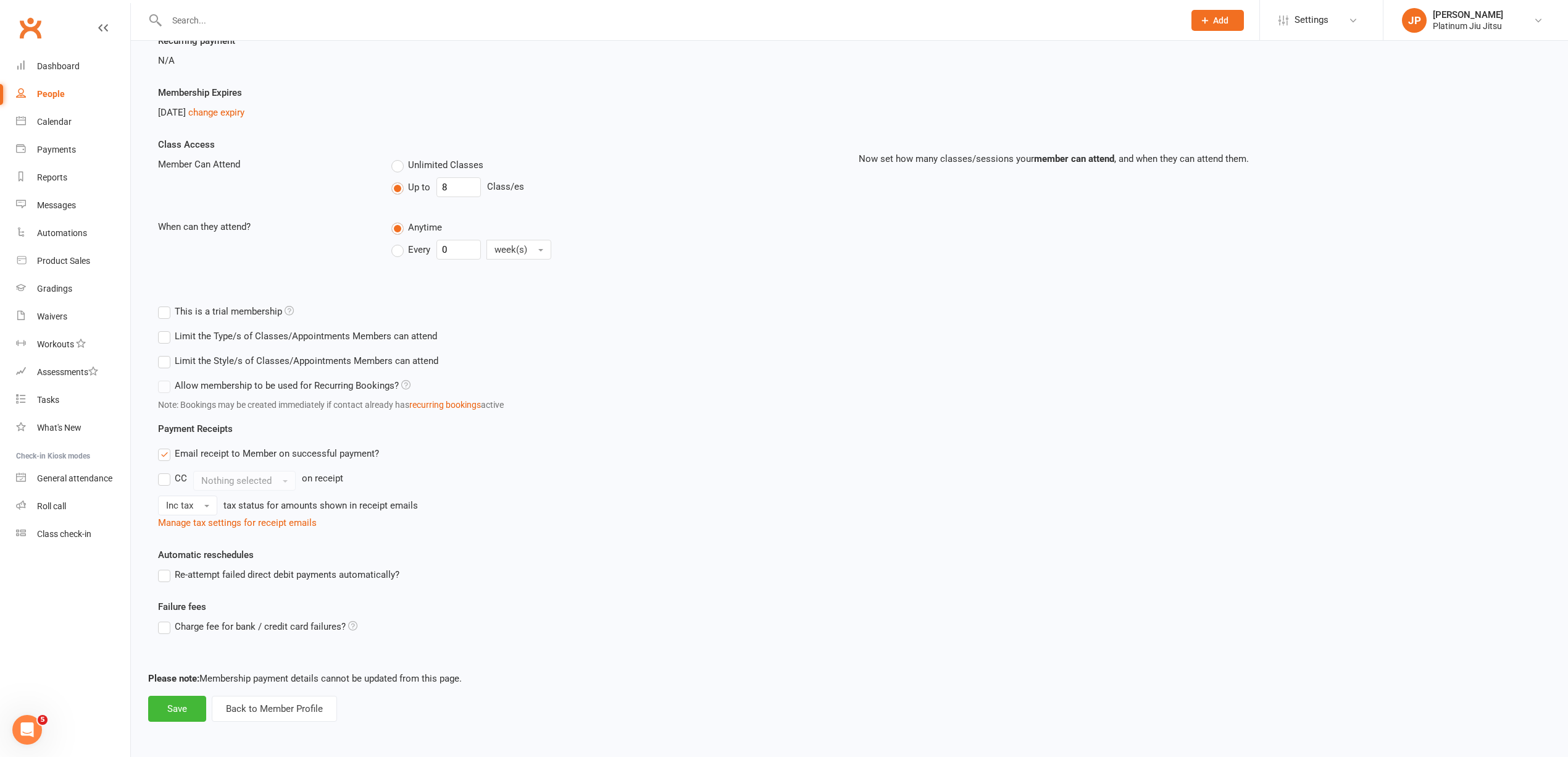
scroll to position [192, 0]
click at [171, 714] on button "Save" at bounding box center [177, 709] width 58 height 26
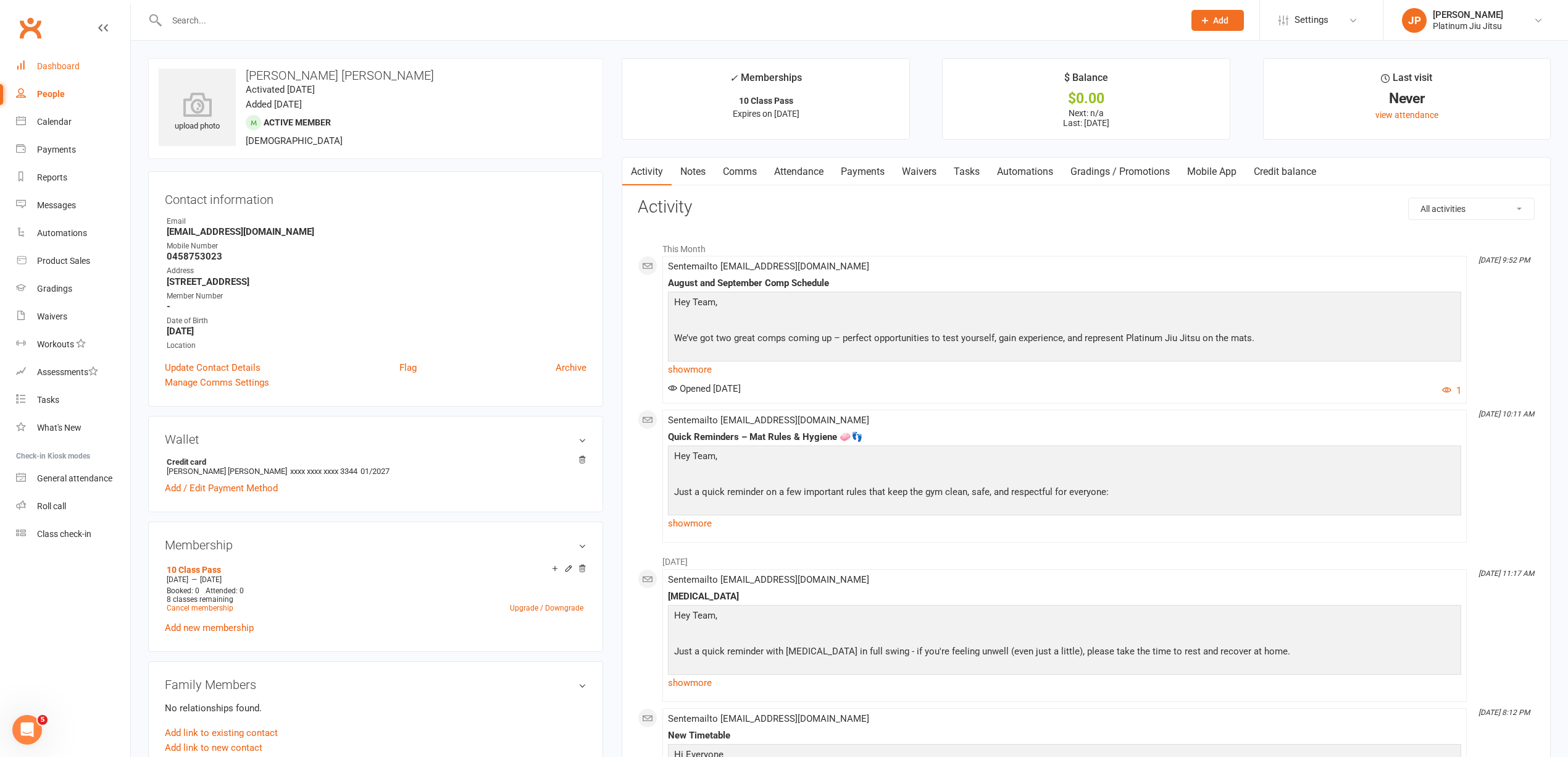
click at [61, 72] on link "Dashboard" at bounding box center [72, 67] width 114 height 28
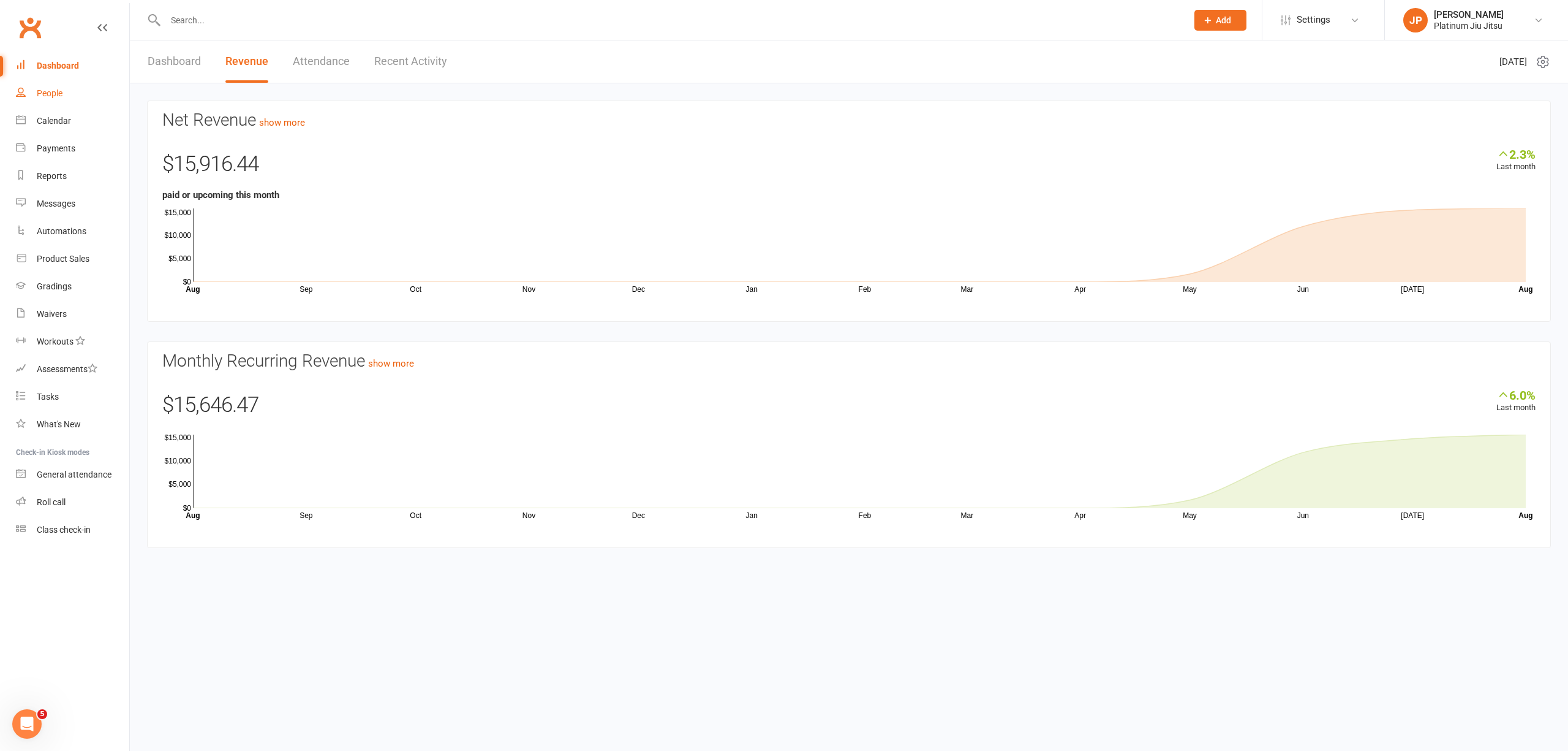
click at [40, 87] on link "People" at bounding box center [72, 93] width 113 height 28
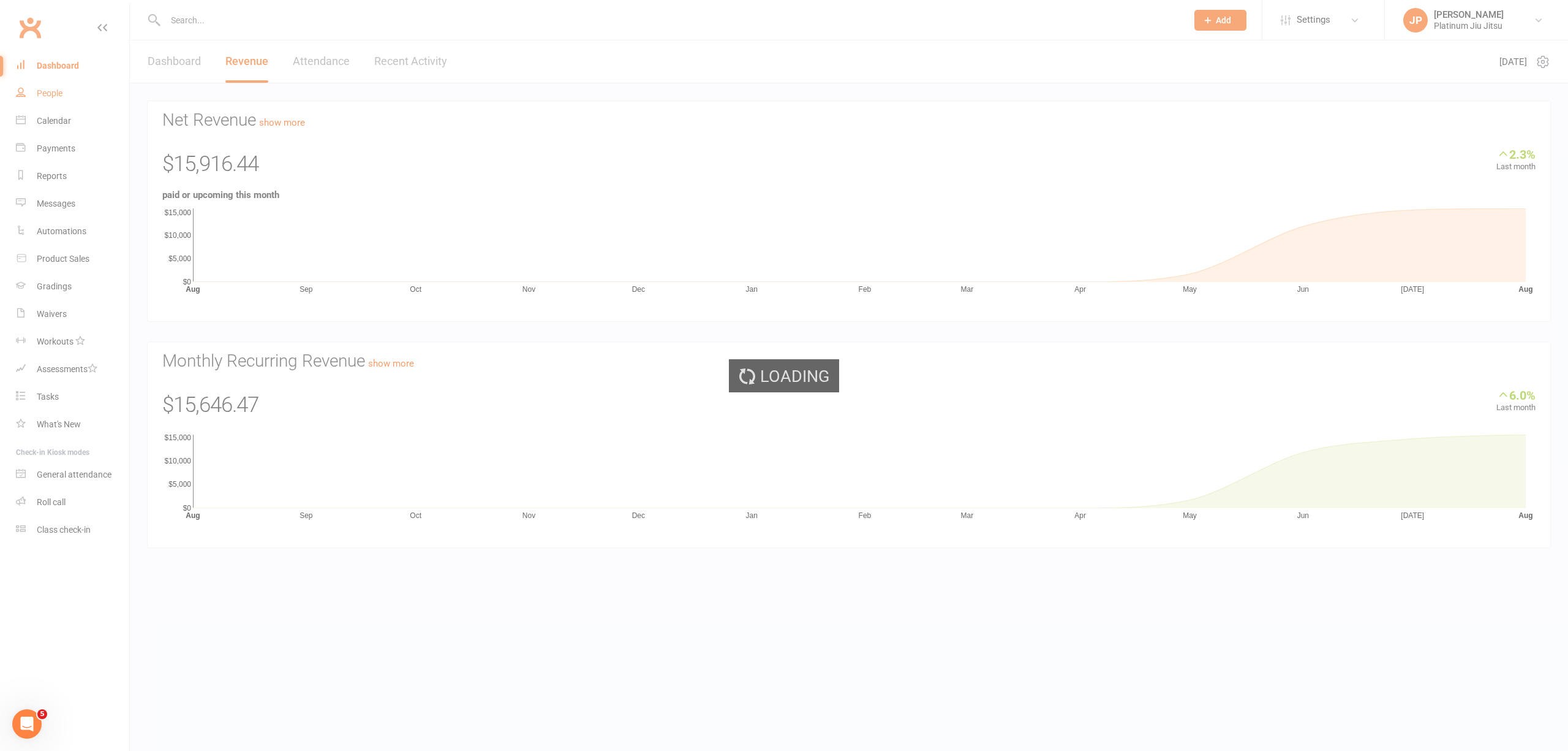
select select "100"
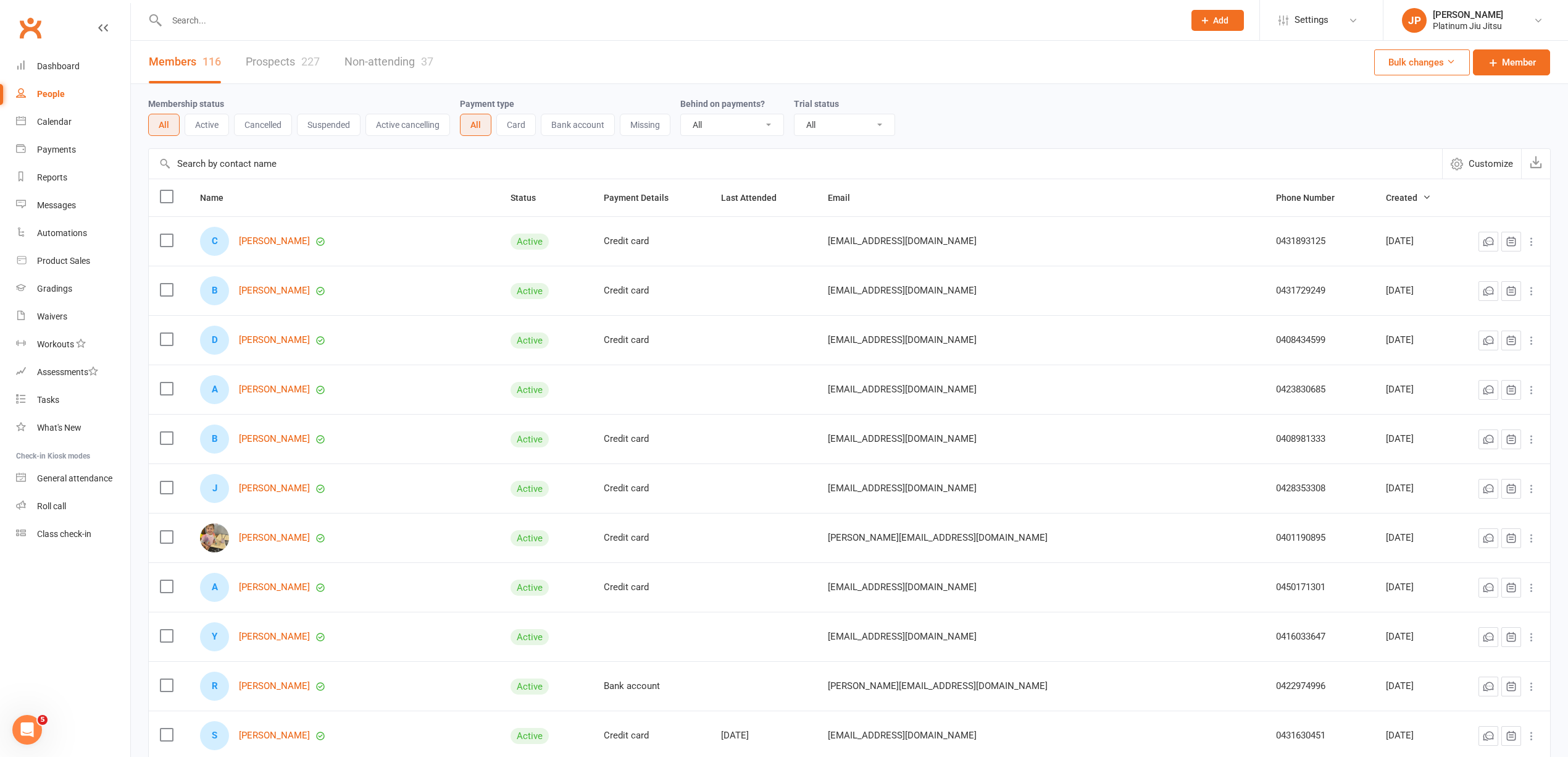
click at [253, 25] on input "text" at bounding box center [669, 20] width 1013 height 18
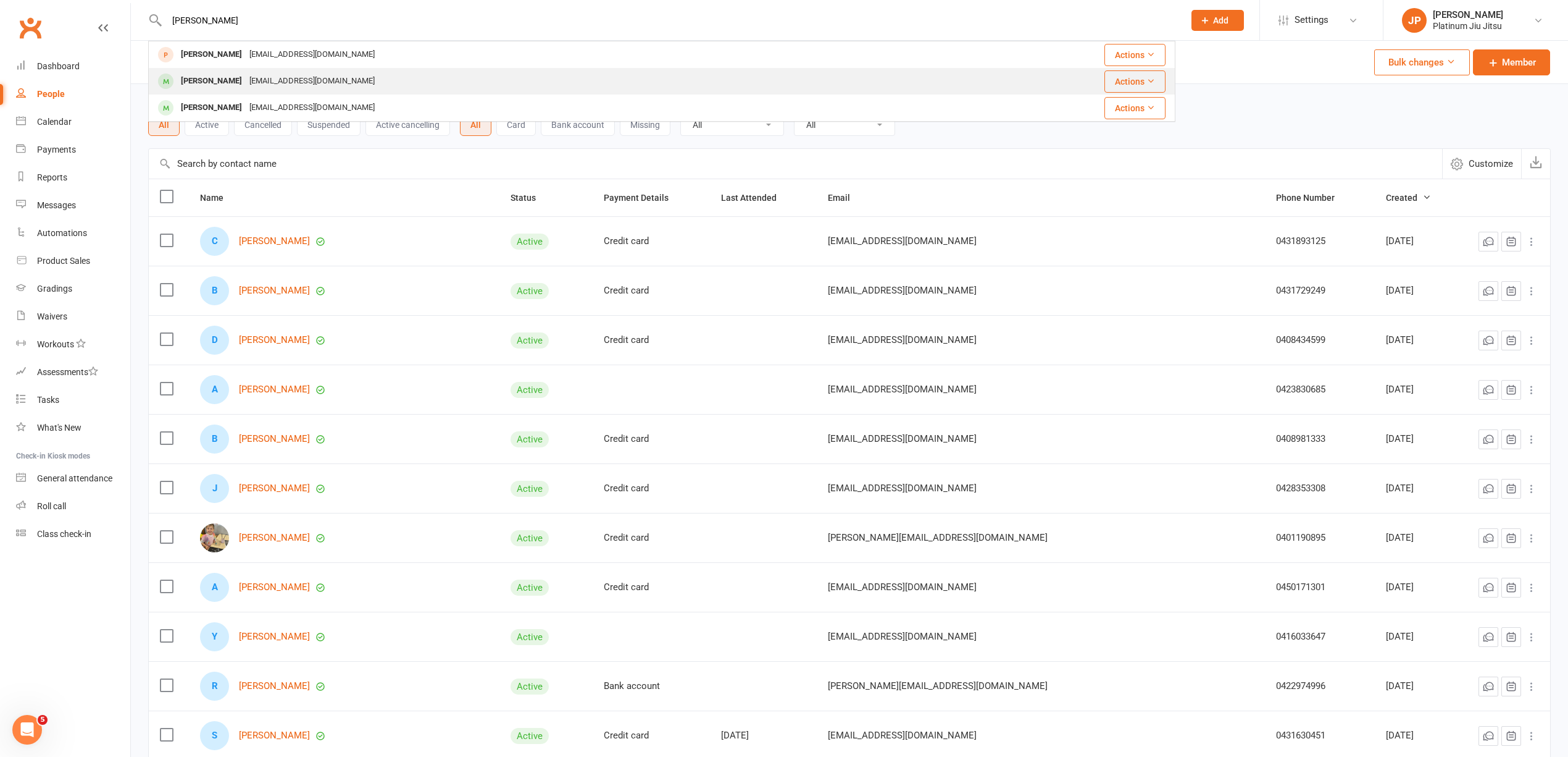
type input "[PERSON_NAME]"
click at [287, 82] on div "[EMAIL_ADDRESS][DOMAIN_NAME]" at bounding box center [312, 81] width 133 height 18
